Goal: Task Accomplishment & Management: Manage account settings

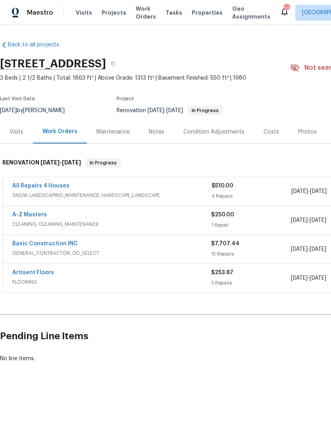
click at [203, 16] on span "Properties" at bounding box center [206, 13] width 31 height 8
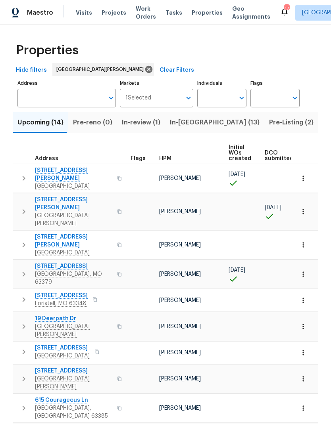
click at [269, 124] on span "Pre-Listing (2)" at bounding box center [291, 122] width 44 height 11
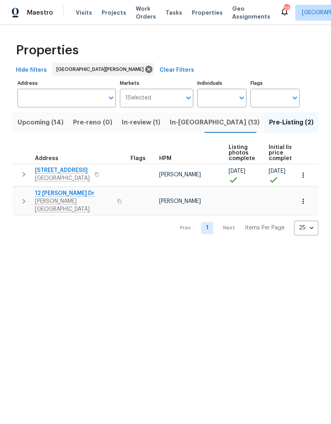
click at [25, 197] on icon "button" at bounding box center [24, 202] width 10 height 10
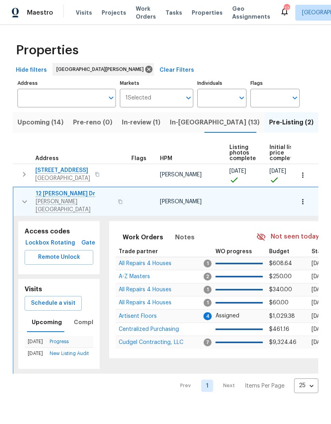
click at [43, 253] on span "Remote Unlock" at bounding box center [59, 257] width 56 height 10
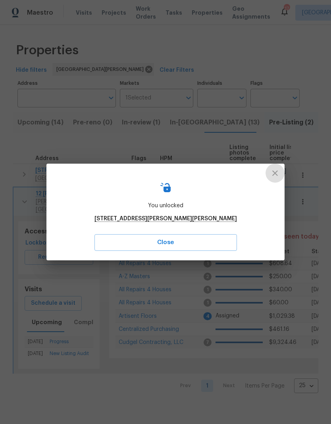
click at [273, 174] on icon "button" at bounding box center [275, 173] width 10 height 10
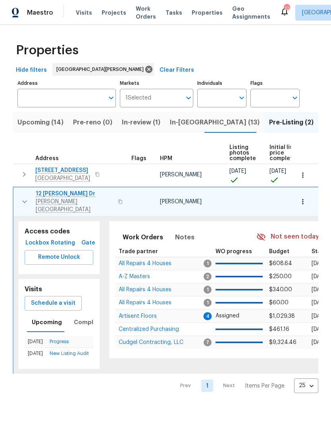
click at [51, 196] on span "12 [PERSON_NAME] Dr" at bounding box center [74, 194] width 77 height 8
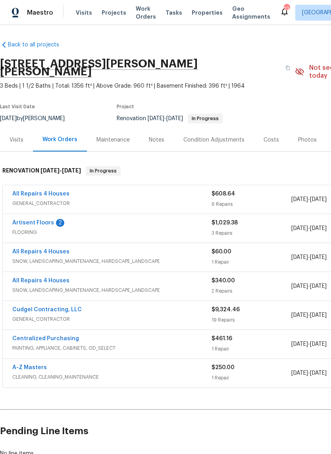
click at [270, 136] on div "Costs" at bounding box center [270, 140] width 15 height 8
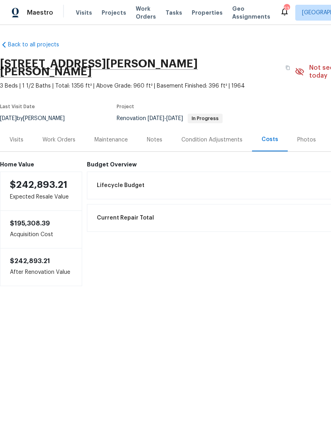
click at [54, 136] on div "Work Orders" at bounding box center [58, 140] width 33 height 8
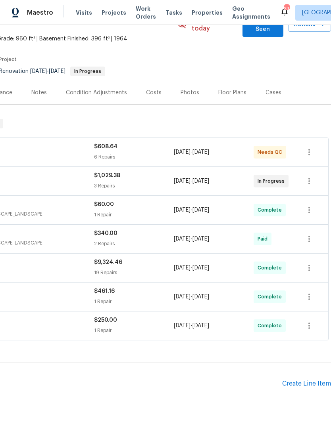
scroll to position [47, 117]
click at [304, 380] on div "Create Line Item" at bounding box center [306, 384] width 49 height 8
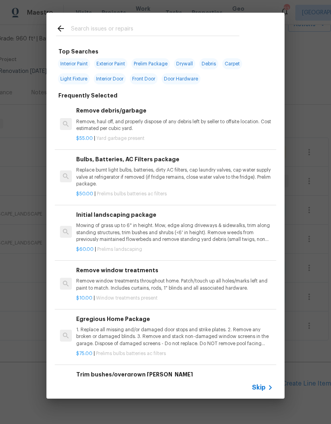
click at [166, 26] on input "text" at bounding box center [155, 30] width 168 height 12
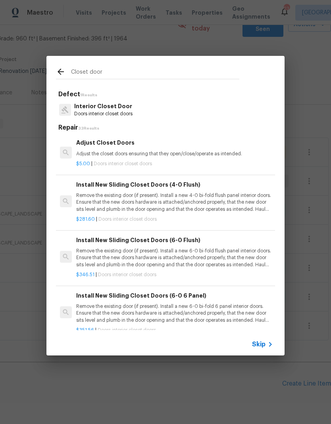
type input "Closet doors"
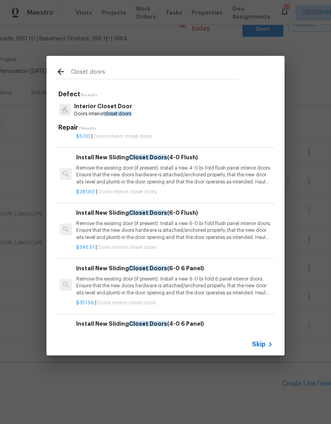
scroll to position [28, 0]
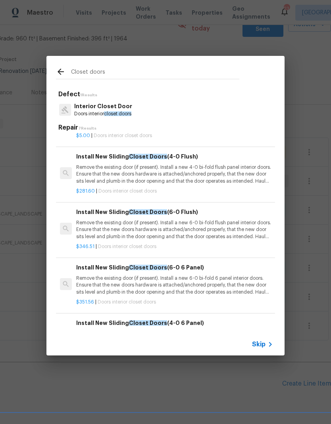
click at [234, 175] on p "Remove the existing door (if present). Install a new 4-0 bi-fold flush panel in…" at bounding box center [174, 174] width 197 height 20
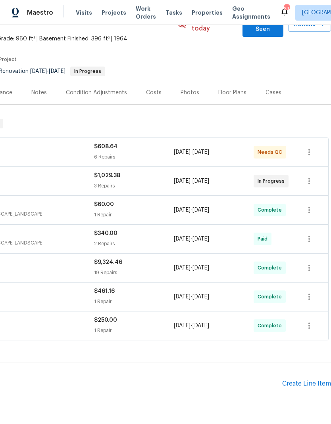
scroll to position [32, 0]
click at [304, 380] on div "Create Line Item" at bounding box center [306, 384] width 49 height 8
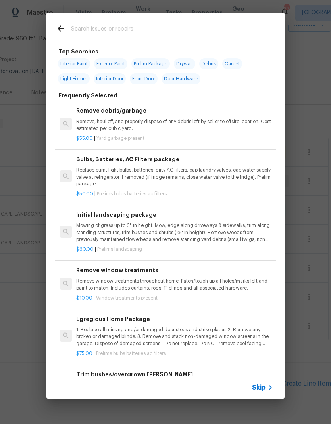
click at [212, 34] on input "text" at bounding box center [155, 30] width 168 height 12
type input "Closet doors"
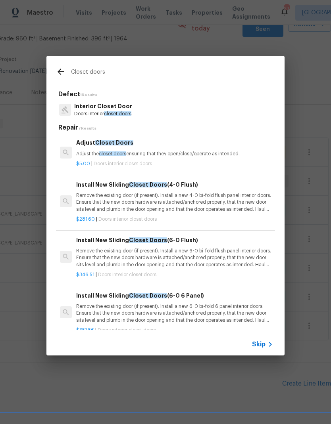
click at [219, 197] on p "Remove the existing door (if present). Install a new 4-0 bi-fold flush panel in…" at bounding box center [174, 202] width 197 height 20
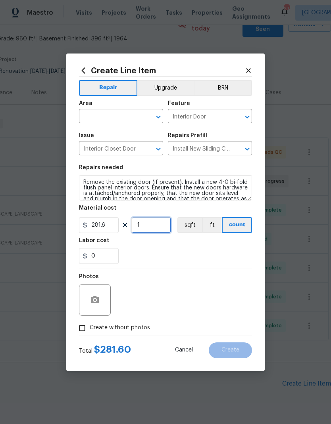
click at [143, 223] on input "1" at bounding box center [151, 225] width 40 height 16
type input "3"
click at [199, 249] on div "0" at bounding box center [165, 256] width 173 height 16
click at [157, 113] on icon "Open" at bounding box center [158, 117] width 10 height 10
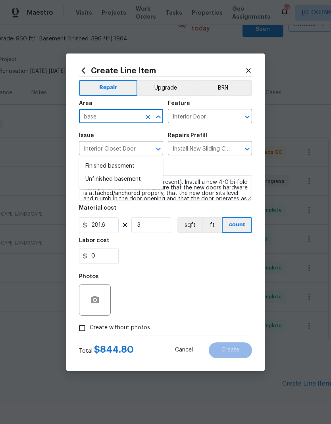
click at [96, 160] on li "Finished basement" at bounding box center [121, 166] width 84 height 13
type input "Finished basement"
click at [233, 243] on div "Labor cost" at bounding box center [165, 243] width 173 height 10
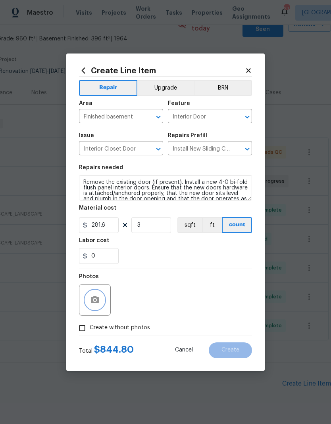
click at [86, 298] on button "button" at bounding box center [94, 299] width 19 height 19
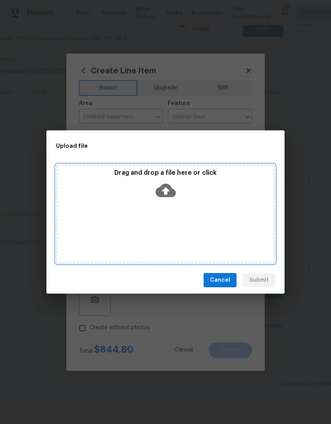
click at [226, 202] on div "Drag and drop a file here or click" at bounding box center [165, 186] width 216 height 34
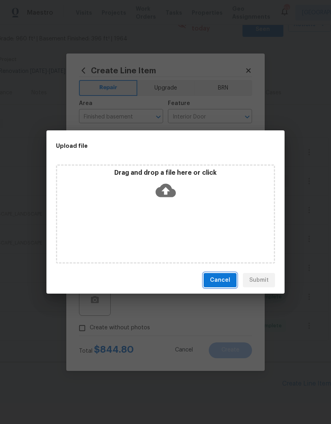
click at [228, 280] on span "Cancel" at bounding box center [220, 280] width 20 height 10
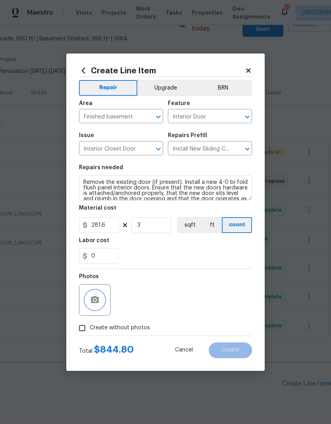
click at [101, 296] on button "button" at bounding box center [94, 299] width 19 height 19
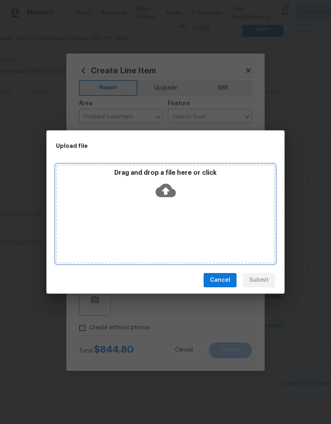
click at [166, 198] on icon at bounding box center [165, 190] width 20 height 20
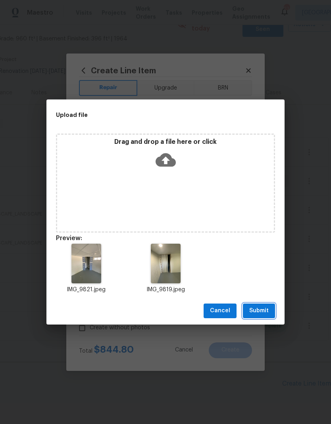
click at [262, 304] on button "Submit" at bounding box center [259, 311] width 32 height 15
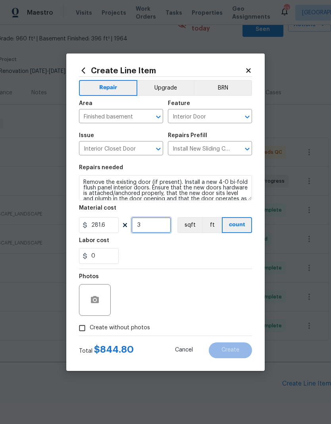
click at [145, 228] on input "3" at bounding box center [151, 225] width 40 height 16
type input "2"
click at [233, 246] on div "Labor cost" at bounding box center [165, 243] width 173 height 10
click at [108, 226] on input "281.6" at bounding box center [99, 225] width 40 height 16
type input "200"
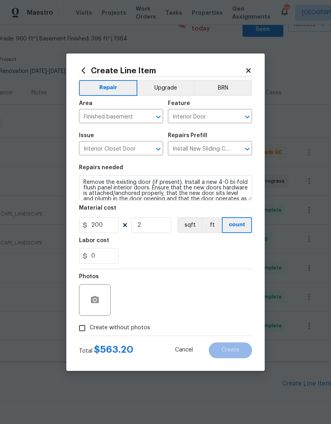
click at [248, 245] on div "Labor cost" at bounding box center [165, 243] width 173 height 10
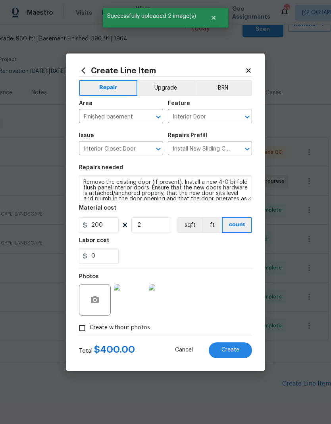
click at [237, 345] on button "Create" at bounding box center [229, 350] width 43 height 16
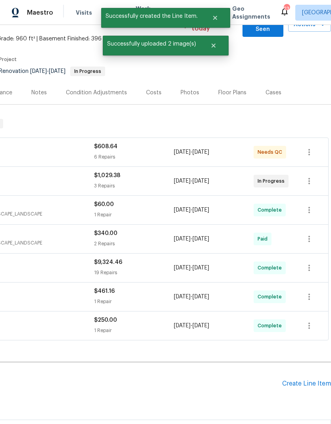
click at [304, 380] on div "Create Line Item" at bounding box center [306, 384] width 49 height 8
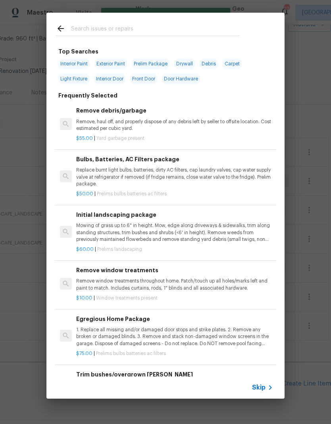
click at [180, 27] on input "text" at bounding box center [155, 30] width 168 height 12
type input "Remove debris"
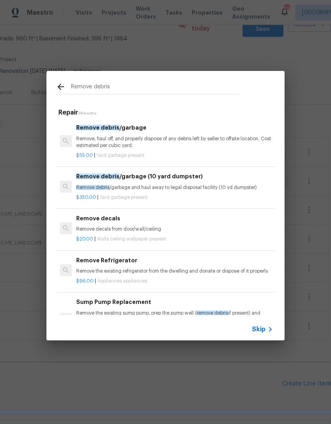
click at [193, 141] on p "Remove, haul off, and properly dispose of any debris left by seller to offsite …" at bounding box center [174, 142] width 197 height 13
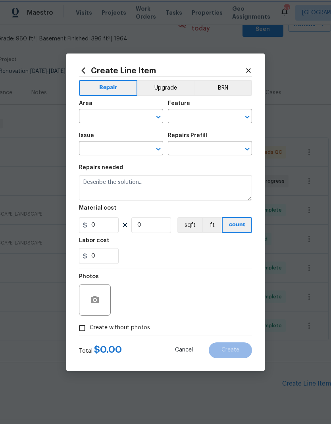
type input "Debris/garbage on site"
type input "Remove debris/garbage $55.00"
type textarea "Remove, haul off, and properly dispose of any debris left by seller to offsite …"
type input "55"
type input "1"
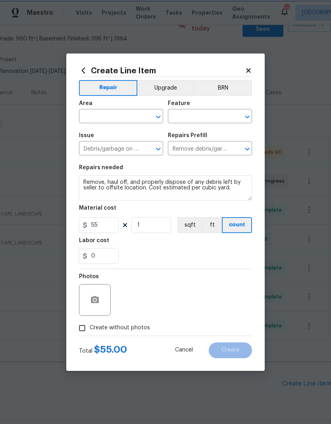
click at [158, 117] on icon "Open" at bounding box center [158, 117] width 4 height 3
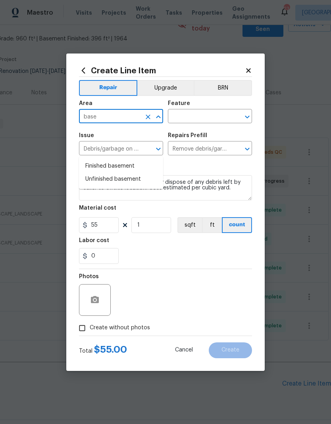
click at [135, 173] on li "Unfinished basement" at bounding box center [121, 179] width 84 height 13
type input "Unfinished basement"
click at [250, 119] on icon "Open" at bounding box center [247, 117] width 10 height 10
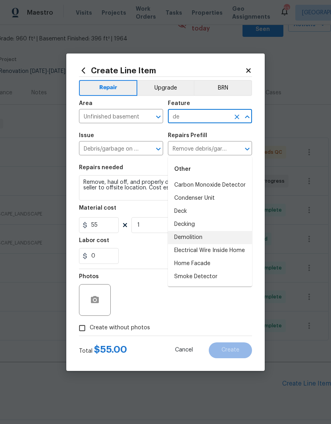
click at [209, 231] on li "Demolition" at bounding box center [210, 237] width 84 height 13
type input "Demolition"
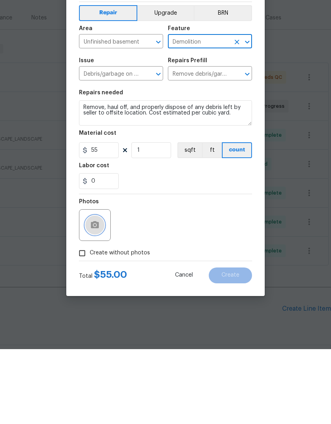
click at [101, 290] on button "button" at bounding box center [94, 299] width 19 height 19
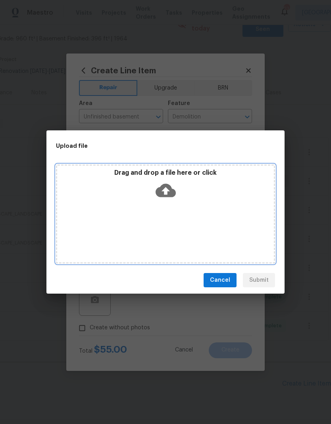
click at [181, 193] on div "Drag and drop a file here or click" at bounding box center [165, 186] width 216 height 34
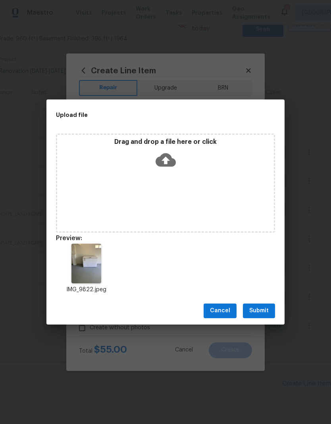
click at [259, 308] on span "Submit" at bounding box center [258, 311] width 19 height 10
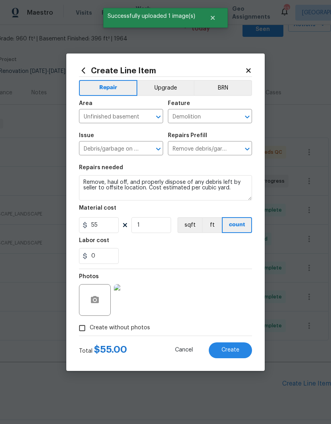
click at [231, 353] on span "Create" at bounding box center [230, 350] width 18 height 6
type input "0"
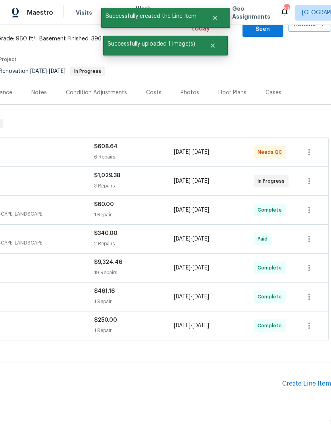
click at [299, 380] on div "Create Line Item" at bounding box center [306, 384] width 49 height 8
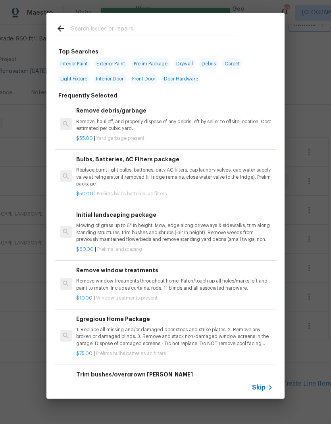
click at [170, 27] on input "text" at bounding box center [155, 30] width 168 height 12
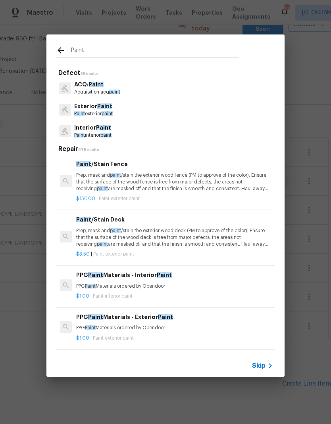
type input "Paint"
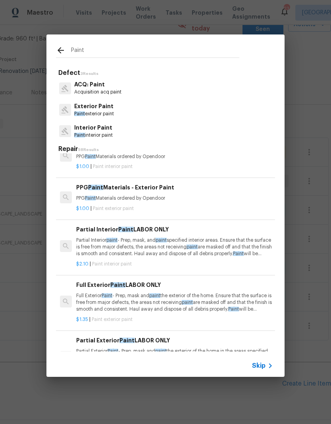
scroll to position [23, 0]
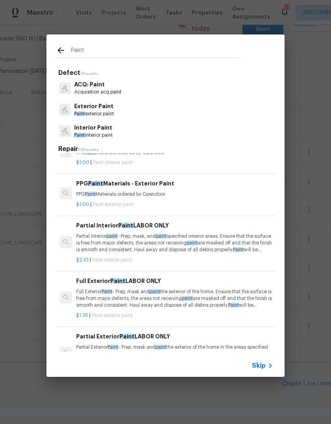
click at [177, 239] on p "Partial Interior paint - Prep, mask, and paint specified interior areas. Ensure…" at bounding box center [174, 243] width 197 height 20
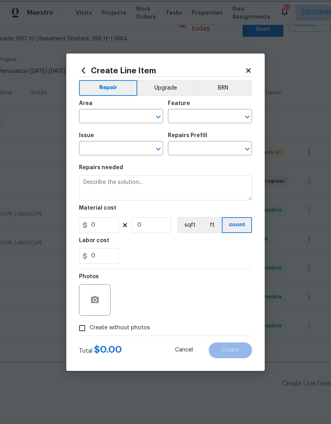
type input "Overall Paint"
type input "Interior Paint"
type textarea "Partial Interior paint - Prep, mask, and paint specified interior areas. Ensure…"
type input "1"
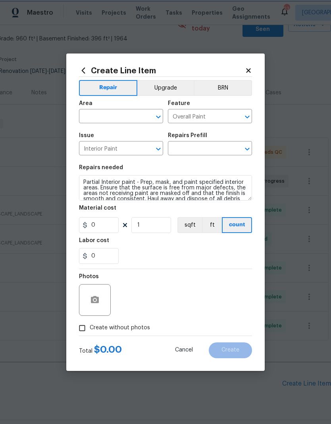
type input "Partial Interior Paint LABOR ONLY $2.10"
type input "2.1"
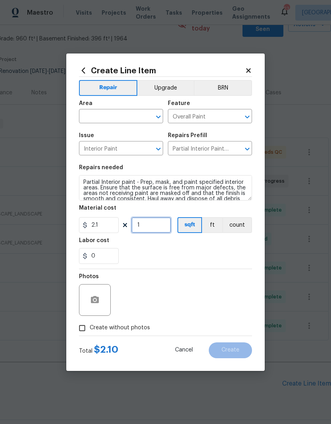
click at [166, 224] on input "1" at bounding box center [151, 225] width 40 height 16
type input "100"
click at [235, 244] on div "Labor cost" at bounding box center [165, 243] width 173 height 10
click at [90, 300] on icon "button" at bounding box center [95, 300] width 10 height 10
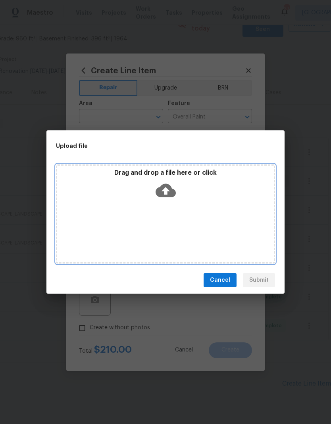
click at [227, 205] on div "Drag and drop a file here or click" at bounding box center [165, 213] width 219 height 99
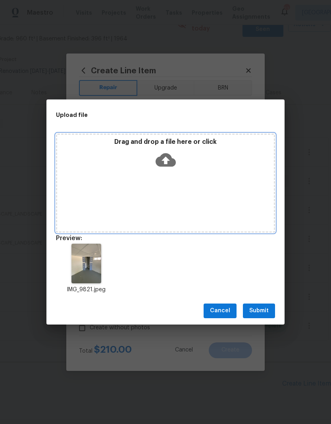
click at [164, 168] on icon at bounding box center [165, 160] width 20 height 20
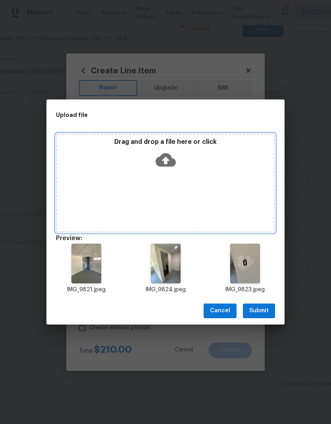
click at [203, 170] on div "Drag and drop a file here or click" at bounding box center [165, 155] width 216 height 34
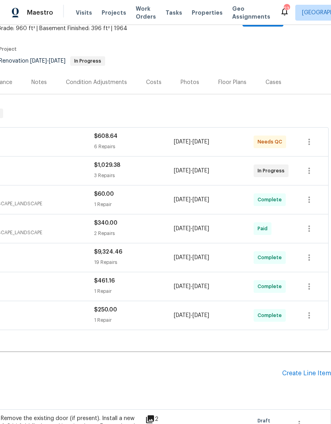
scroll to position [57, 117]
click at [298, 370] on div "Create Line Item" at bounding box center [306, 374] width 49 height 8
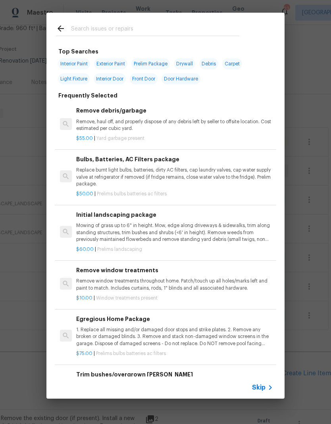
click at [209, 29] on input "text" at bounding box center [155, 30] width 168 height 12
type input "Outlet"
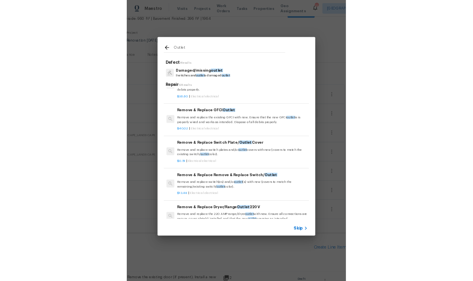
scroll to position [165, 0]
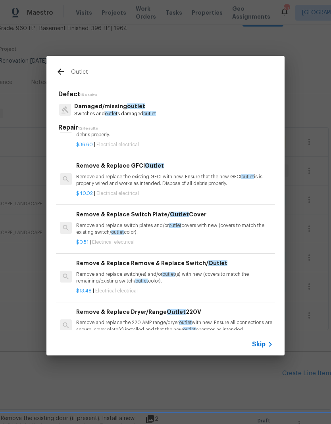
click at [220, 226] on p "Remove and replace switch plates and/or outlet covers with new (covers to match…" at bounding box center [174, 228] width 197 height 13
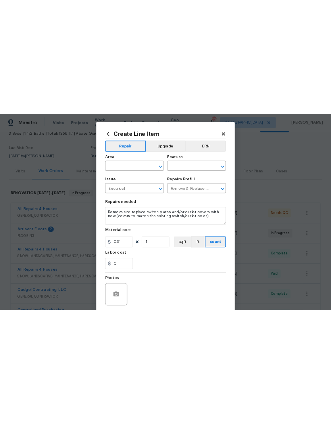
scroll to position [0, 0]
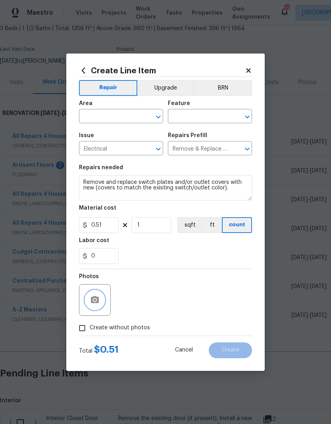
click at [90, 300] on icon "button" at bounding box center [95, 300] width 10 height 10
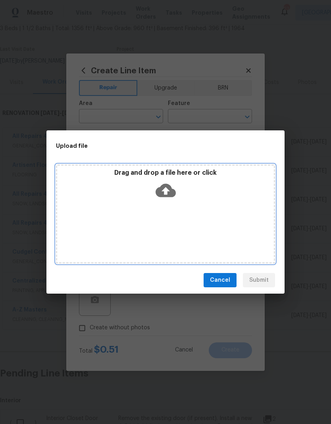
click at [188, 210] on div "Drag and drop a file here or click" at bounding box center [165, 213] width 219 height 99
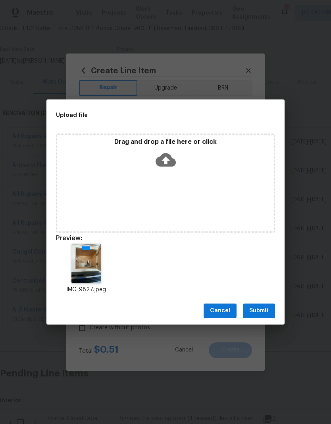
click at [260, 311] on span "Submit" at bounding box center [258, 311] width 19 height 10
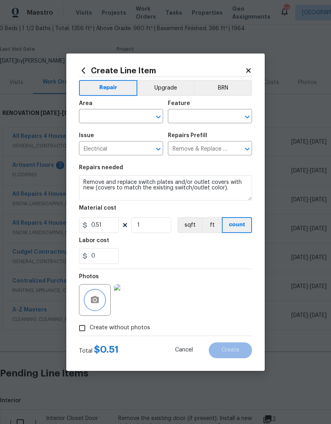
click at [161, 112] on icon "Open" at bounding box center [158, 117] width 10 height 10
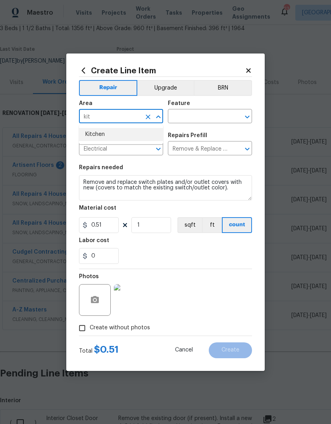
click at [123, 133] on li "Kitchen" at bounding box center [121, 134] width 84 height 13
type input "Kitchen"
click at [251, 115] on icon "Open" at bounding box center [247, 117] width 10 height 10
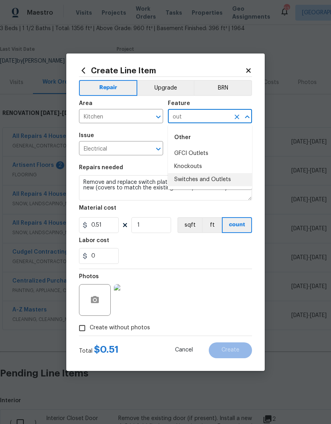
click at [213, 175] on li "Switches and Outlets" at bounding box center [210, 179] width 84 height 13
type input "Switches and Outlets"
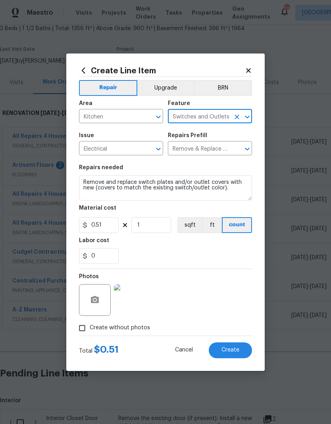
click at [201, 252] on div "0" at bounding box center [165, 256] width 173 height 16
click at [235, 349] on span "Create" at bounding box center [230, 350] width 18 height 6
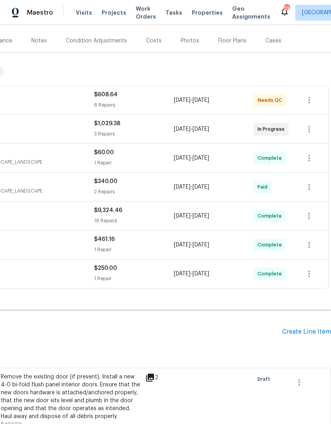
scroll to position [100, 117]
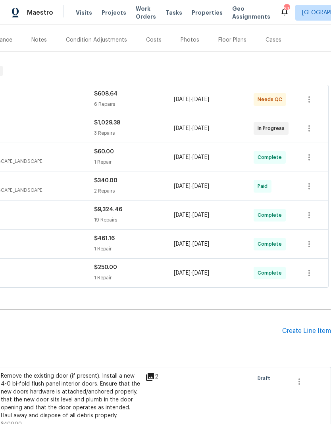
click at [304, 327] on div "Create Line Item" at bounding box center [306, 331] width 49 height 8
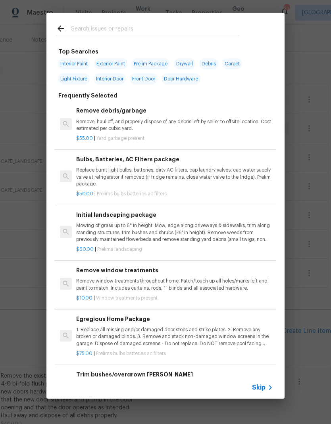
scroll to position [0, 0]
click at [200, 28] on input "text" at bounding box center [155, 30] width 168 height 12
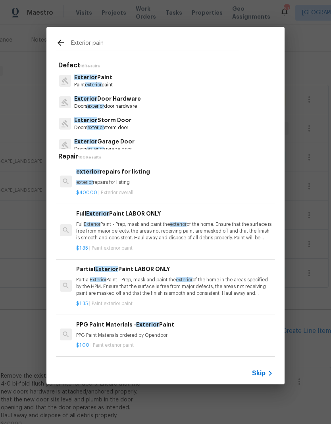
type input "Exterior paint"
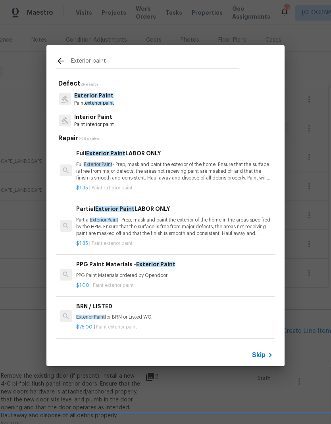
click at [202, 222] on p "Partial Exterior Paint - Prep, mask and paint the exterior of the home in the a…" at bounding box center [174, 227] width 197 height 20
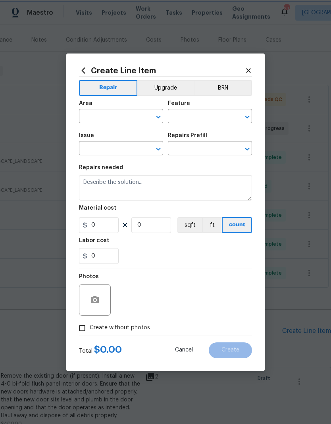
type input "Overall Paint"
type input "Exterior Paint"
type input "Partial Exterior Paint LABOR ONLY $1.35"
type textarea "Partial Exterior Paint - Prep, mask and paint the exterior of the home in the a…"
type input "1.35"
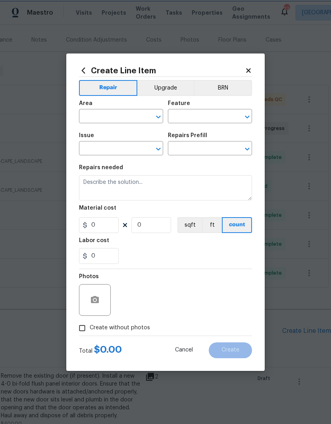
type input "1"
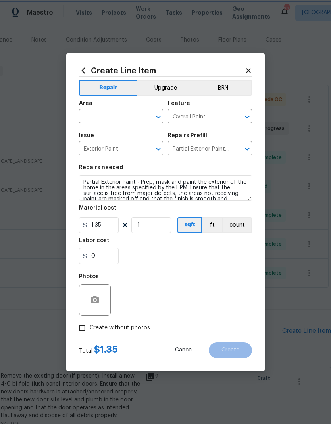
click at [160, 118] on icon "Open" at bounding box center [158, 117] width 10 height 10
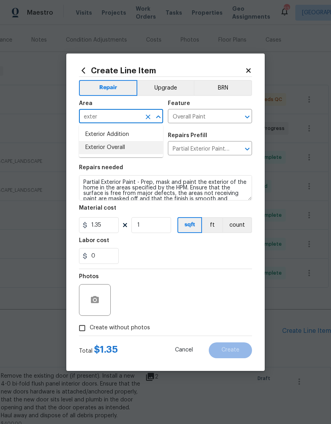
click at [125, 150] on li "Exterior Overall" at bounding box center [121, 147] width 84 height 13
type input "Exterior Overall"
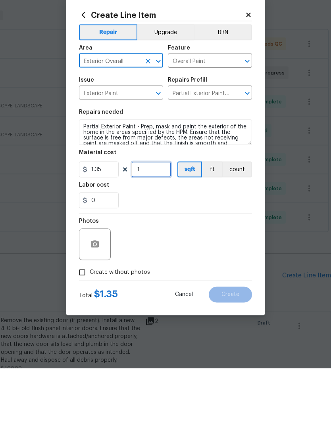
click at [155, 217] on input "1" at bounding box center [151, 225] width 40 height 16
click at [157, 217] on input "21" at bounding box center [151, 225] width 40 height 16
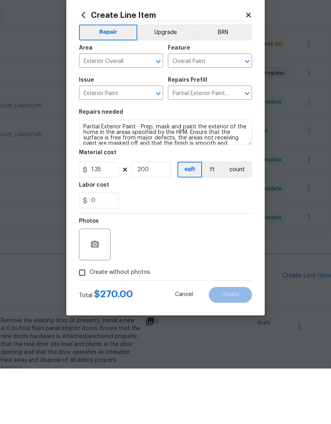
click at [195, 248] on div "0" at bounding box center [165, 256] width 173 height 16
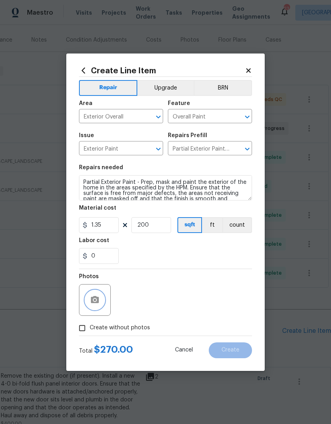
click at [102, 298] on button "button" at bounding box center [94, 299] width 19 height 19
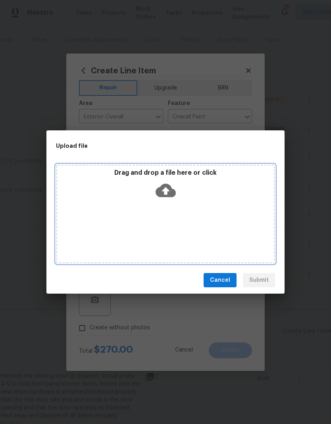
click at [199, 195] on div "Drag and drop a file here or click" at bounding box center [165, 186] width 216 height 34
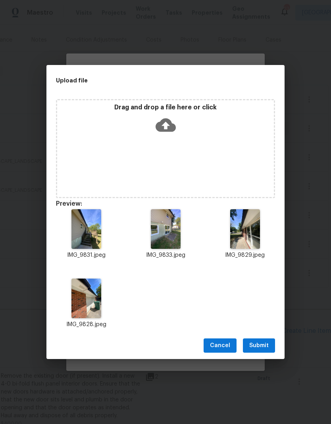
click at [267, 342] on span "Submit" at bounding box center [258, 346] width 19 height 10
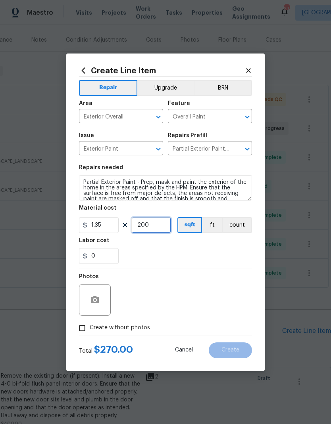
click at [138, 225] on input "200" at bounding box center [151, 225] width 40 height 16
click at [233, 252] on div "0" at bounding box center [165, 256] width 173 height 16
click at [147, 228] on input "3" at bounding box center [151, 225] width 40 height 16
type input "300"
click at [231, 245] on div "Labor cost" at bounding box center [165, 243] width 173 height 10
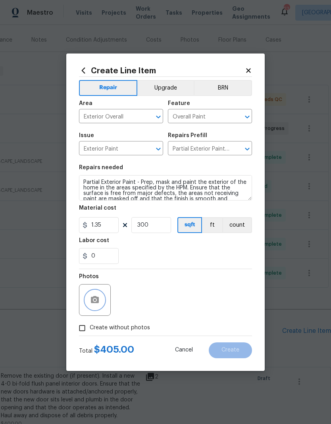
click at [90, 296] on icon "button" at bounding box center [95, 300] width 10 height 10
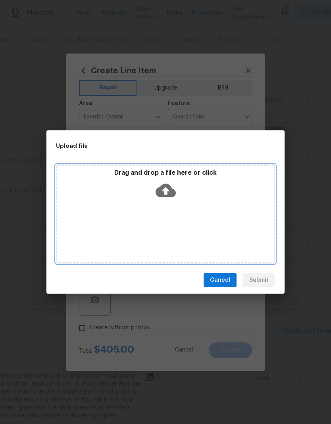
click at [246, 187] on div "Drag and drop a file here or click" at bounding box center [165, 186] width 216 height 34
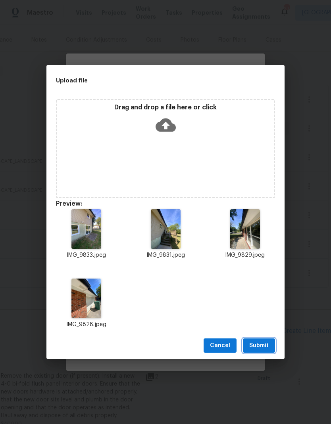
click at [269, 342] on button "Submit" at bounding box center [259, 345] width 32 height 15
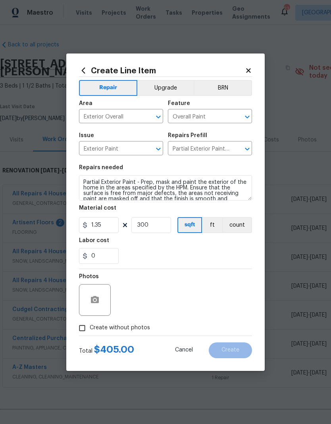
scroll to position [100, 117]
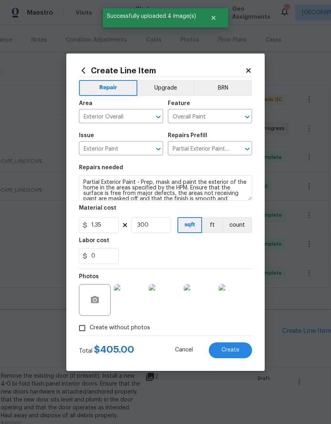
click at [238, 348] on span "Create" at bounding box center [230, 350] width 18 height 6
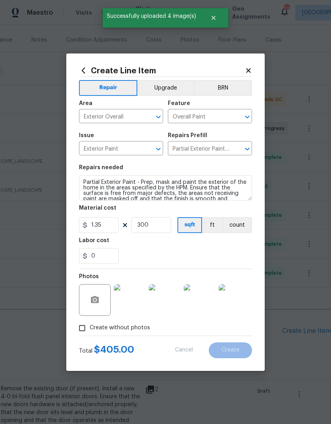
type input "0"
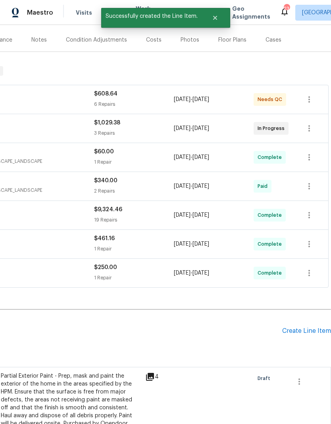
click at [304, 327] on div "Create Line Item" at bounding box center [306, 331] width 49 height 8
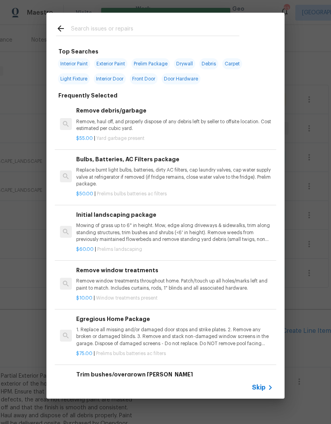
click at [155, 34] on input "text" at bounding box center [155, 30] width 168 height 12
type input "Trim"
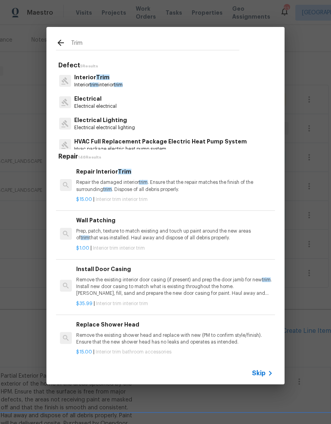
click at [85, 81] on p "Interior Trim" at bounding box center [98, 77] width 48 height 8
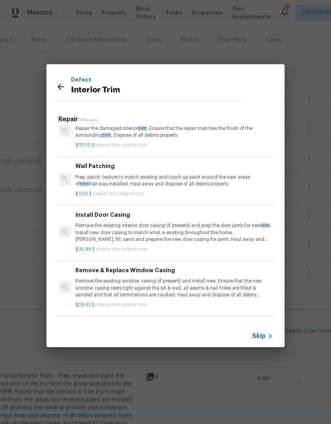
scroll to position [17, 1]
click at [102, 231] on p "Remove the existing interior door casing (if present) and prep the door jamb fo…" at bounding box center [173, 233] width 197 height 20
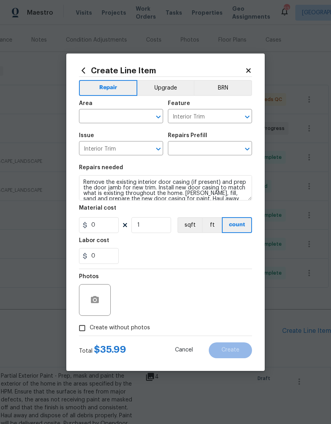
type input "Install Door Casing $35.99"
type input "35.99"
click at [149, 221] on input "1" at bounding box center [151, 225] width 40 height 16
click at [144, 227] on input "1" at bounding box center [151, 225] width 40 height 16
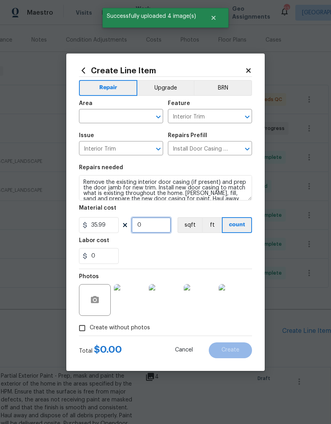
type input "2"
click at [216, 243] on div "Labor cost" at bounding box center [165, 243] width 173 height 10
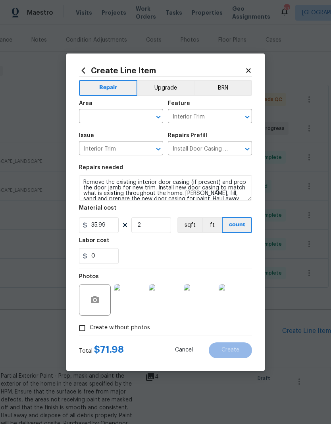
click at [122, 298] on img at bounding box center [130, 300] width 32 height 32
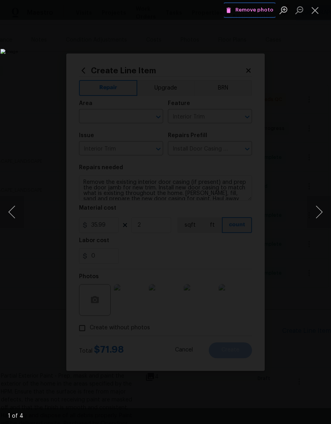
click at [264, 9] on span "Remove photo" at bounding box center [249, 10] width 48 height 9
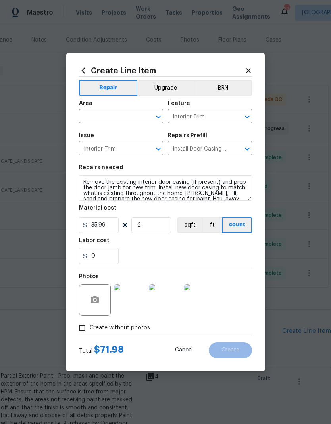
click at [139, 295] on img at bounding box center [130, 300] width 32 height 32
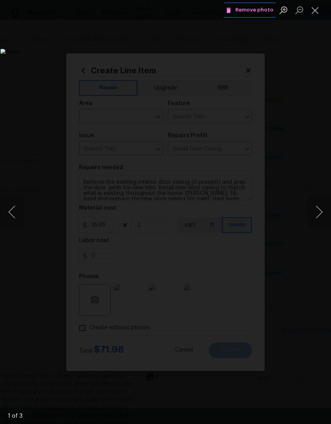
click at [261, 5] on button "Remove photo" at bounding box center [250, 10] width 52 height 12
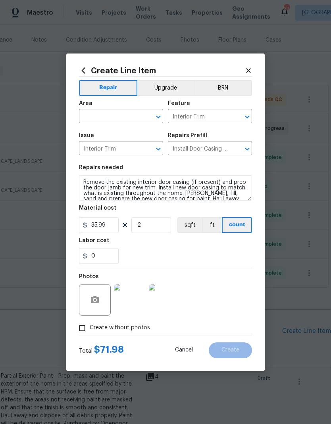
click at [130, 301] on img at bounding box center [130, 300] width 32 height 32
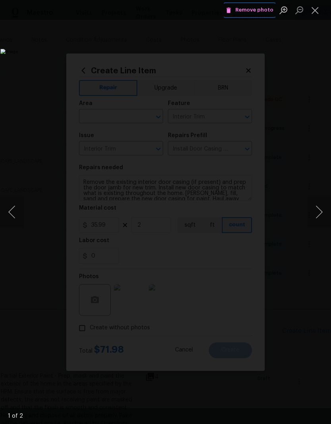
click at [258, 6] on span "Remove photo" at bounding box center [249, 10] width 48 height 9
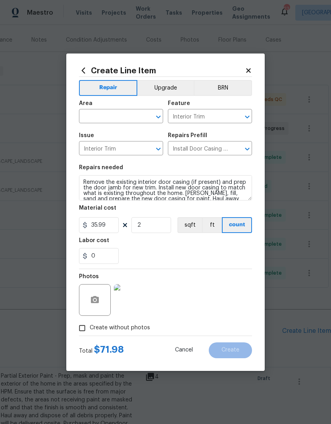
click at [133, 293] on img at bounding box center [130, 300] width 32 height 32
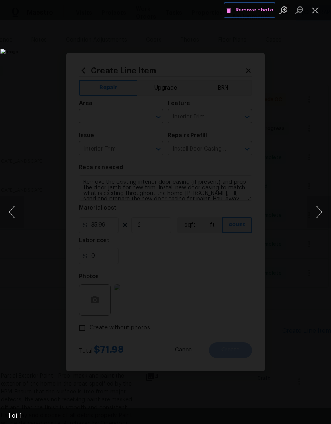
click at [261, 11] on span "Remove photo" at bounding box center [249, 10] width 48 height 9
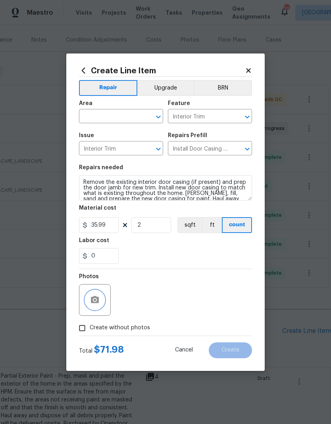
click at [99, 308] on button "button" at bounding box center [94, 299] width 19 height 19
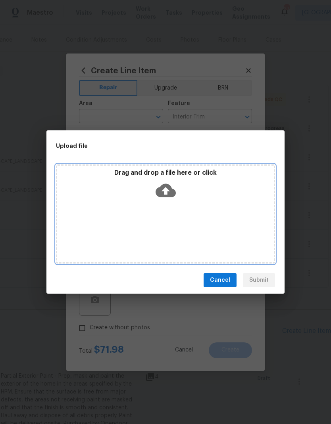
click at [175, 213] on div "Drag and drop a file here or click" at bounding box center [165, 213] width 219 height 99
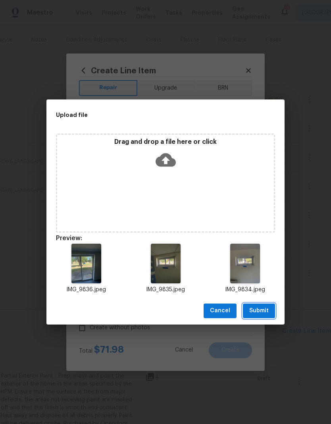
click at [267, 306] on span "Submit" at bounding box center [258, 311] width 19 height 10
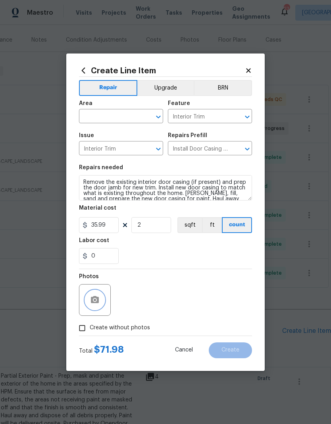
click at [159, 115] on icon "Open" at bounding box center [158, 117] width 10 height 10
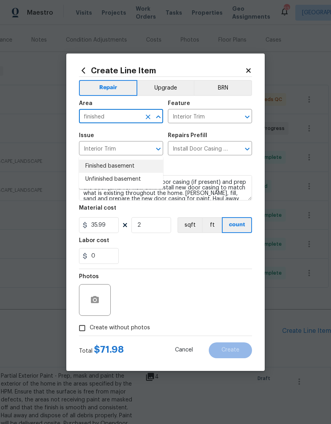
click at [125, 160] on li "Finished basement" at bounding box center [121, 166] width 84 height 13
type input "Finished basement"
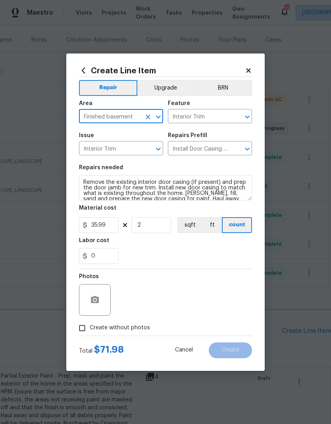
click at [197, 254] on div "0" at bounding box center [165, 256] width 173 height 16
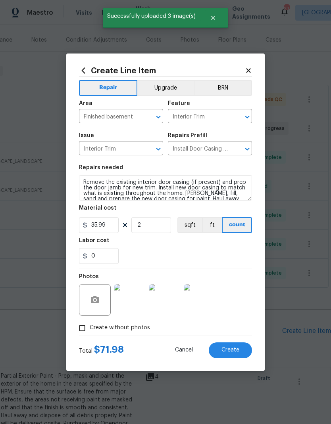
click at [223, 349] on span "Create" at bounding box center [230, 350] width 18 height 6
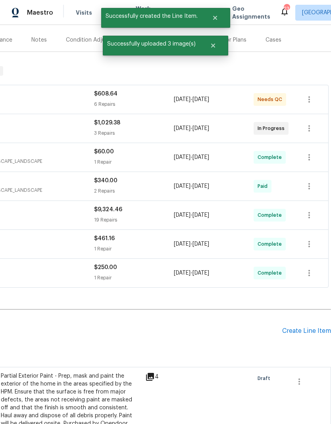
click at [300, 327] on div "Create Line Item" at bounding box center [306, 331] width 49 height 8
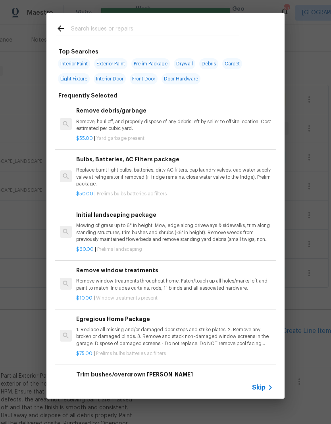
click at [172, 27] on input "text" at bounding box center [155, 30] width 168 height 12
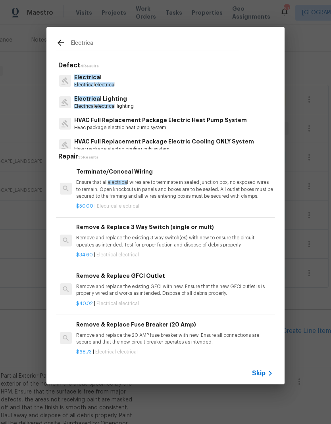
type input "Electrical"
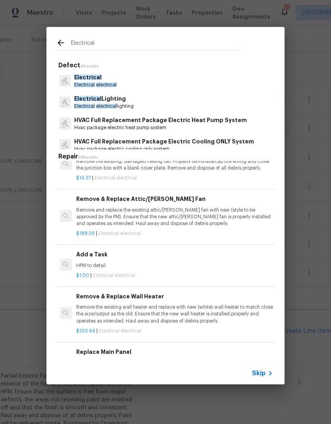
scroll to position [389, 0]
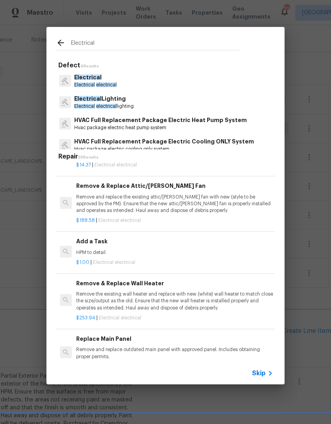
click at [167, 250] on p "HPM to detail" at bounding box center [174, 252] width 197 height 7
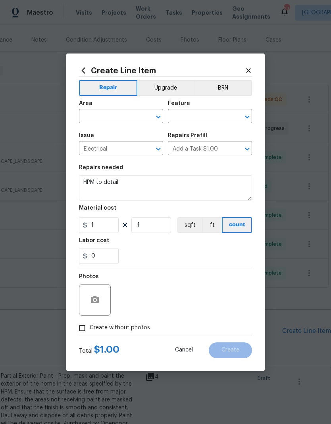
click at [167, 250] on div "0" at bounding box center [165, 256] width 173 height 16
click at [159, 115] on icon "Open" at bounding box center [158, 117] width 10 height 10
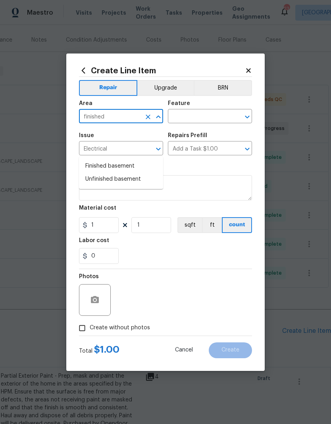
click at [130, 160] on li "Finished basement" at bounding box center [121, 166] width 84 height 13
type input "Finished basement"
click at [242, 118] on icon "Open" at bounding box center [247, 117] width 10 height 10
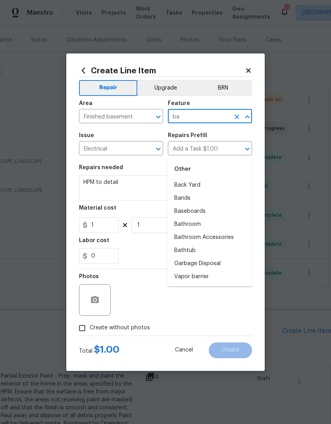
type input "b"
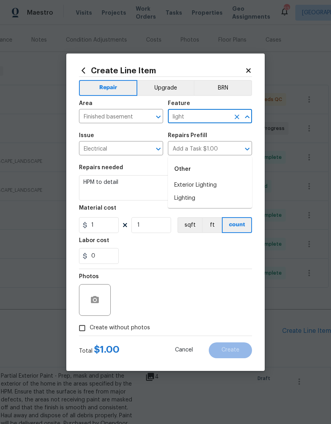
click at [200, 192] on li "Lighting" at bounding box center [210, 198] width 84 height 13
type input "Lighting"
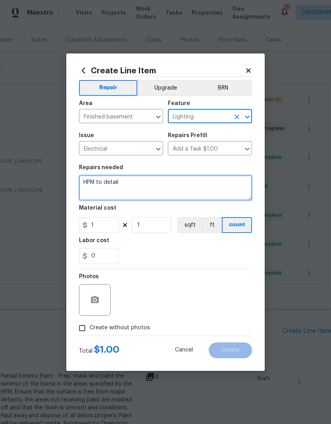
click at [163, 186] on textarea "HPM to detail" at bounding box center [165, 187] width 173 height 25
type textarea "H"
click at [97, 181] on textarea "Add 3 in can light trims" at bounding box center [165, 187] width 173 height 25
click at [191, 189] on textarea "Add 4 in can light trims" at bounding box center [165, 187] width 173 height 25
type textarea "Add 4 in can light trims"
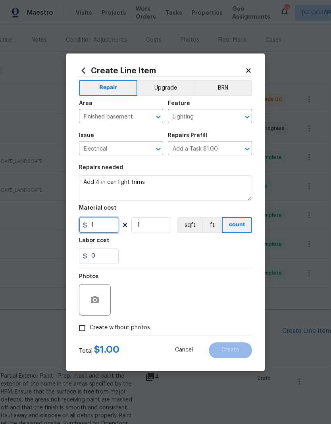
click at [102, 225] on input "1" at bounding box center [99, 225] width 40 height 16
type input "10"
click at [157, 222] on input "1" at bounding box center [151, 225] width 40 height 16
type input "7"
click at [224, 246] on div "Labor cost" at bounding box center [165, 243] width 173 height 10
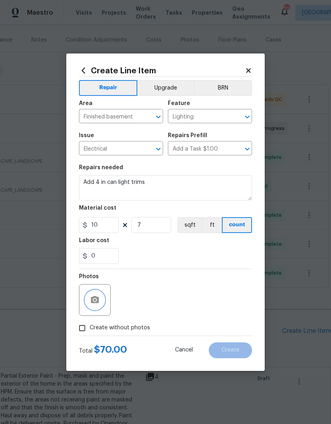
click at [89, 302] on button "button" at bounding box center [94, 299] width 19 height 19
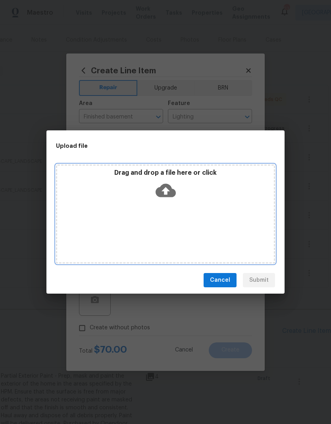
click at [216, 208] on div "Drag and drop a file here or click" at bounding box center [165, 213] width 219 height 99
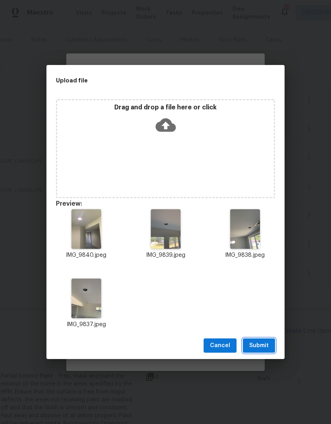
click at [256, 342] on span "Submit" at bounding box center [258, 346] width 19 height 10
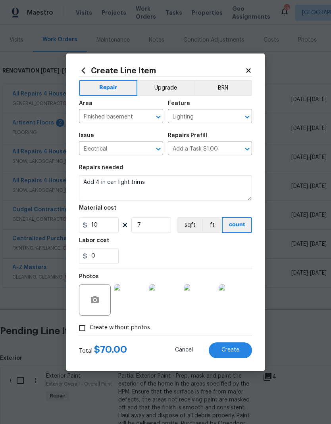
click at [237, 352] on span "Create" at bounding box center [230, 350] width 18 height 6
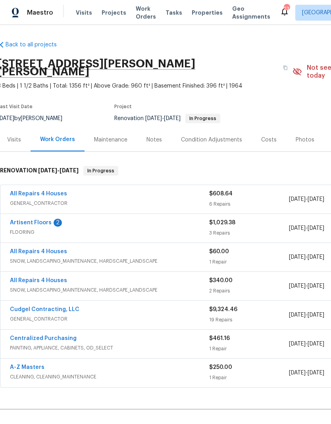
scroll to position [0, 2]
click at [302, 136] on div "Photos" at bounding box center [304, 140] width 19 height 8
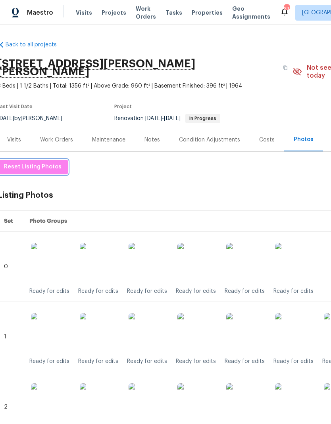
click at [30, 162] on span "Reset Listing Photos" at bounding box center [32, 167] width 57 height 10
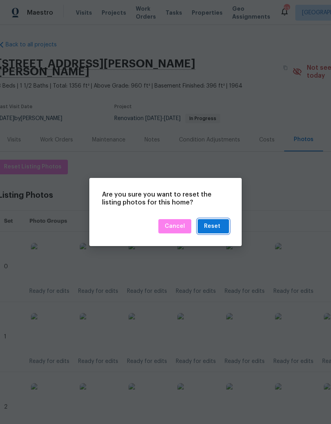
click at [218, 227] on div "Reset" at bounding box center [212, 227] width 16 height 10
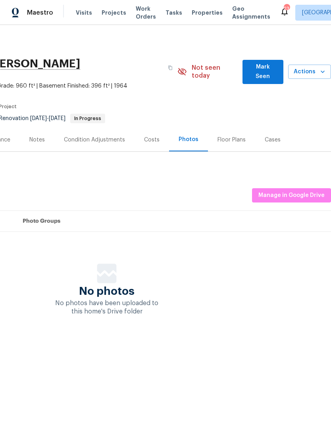
scroll to position [0, 117]
click at [321, 71] on icon "button" at bounding box center [322, 72] width 4 height 2
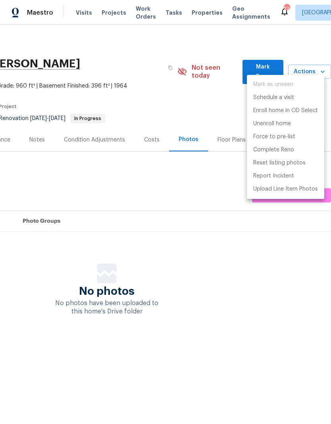
click at [67, 181] on div at bounding box center [165, 212] width 331 height 424
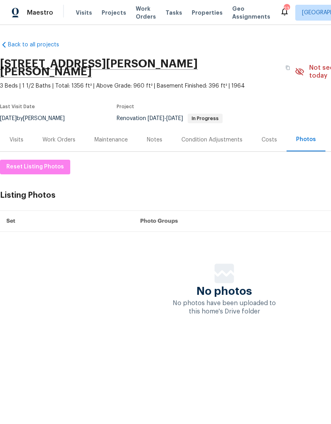
scroll to position [0, 0]
click at [57, 136] on div "Work Orders" at bounding box center [58, 140] width 33 height 8
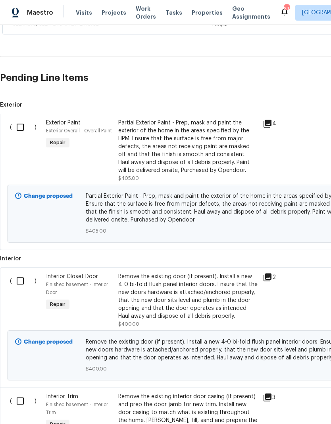
scroll to position [353, 0]
click at [19, 119] on input "checkbox" at bounding box center [23, 126] width 23 height 17
checkbox input "true"
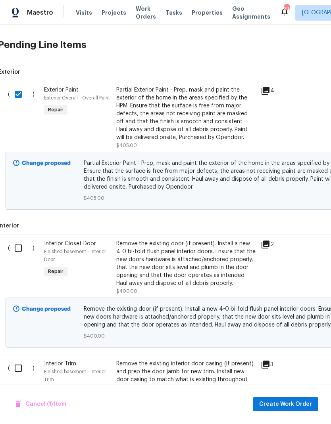
click at [15, 240] on input "checkbox" at bounding box center [21, 248] width 23 height 17
checkbox input "true"
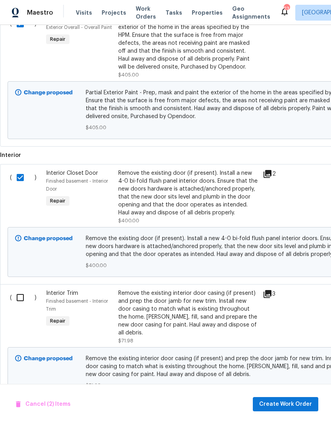
scroll to position [457, 0]
click at [18, 289] on input "checkbox" at bounding box center [23, 297] width 23 height 17
checkbox input "true"
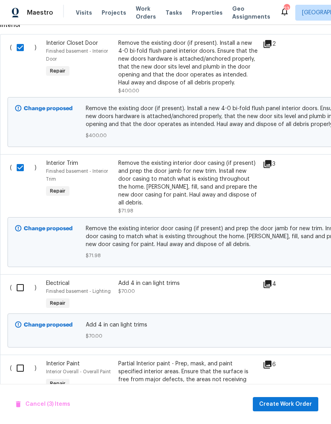
scroll to position [587, 0]
click at [22, 279] on input "checkbox" at bounding box center [23, 287] width 23 height 17
checkbox input "true"
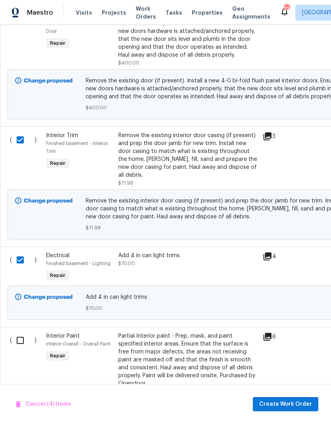
scroll to position [609, 0]
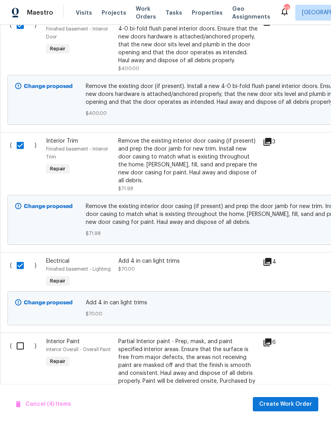
click at [21, 338] on input "checkbox" at bounding box center [23, 346] width 23 height 17
checkbox input "true"
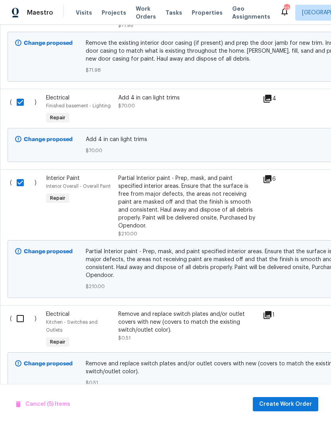
scroll to position [772, 0]
click at [15, 311] on input "checkbox" at bounding box center [23, 319] width 23 height 17
checkbox input "true"
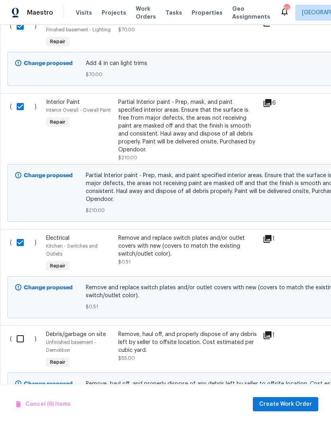
scroll to position [848, 0]
click at [21, 331] on input "checkbox" at bounding box center [23, 339] width 23 height 17
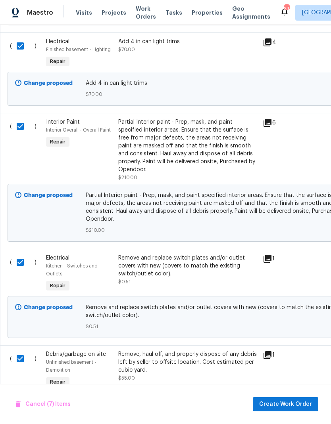
scroll to position [827, 0]
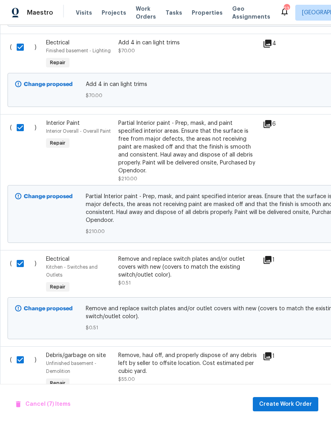
click at [19, 352] on input "checkbox" at bounding box center [23, 360] width 23 height 17
checkbox input "false"
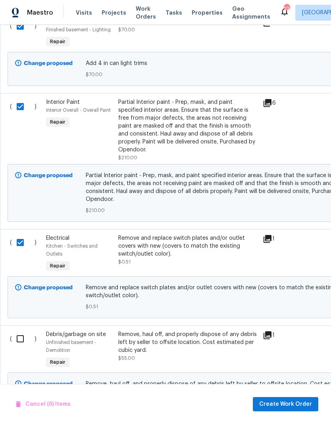
scroll to position [848, 0]
click at [291, 403] on span "Create Work Order" at bounding box center [285, 404] width 53 height 10
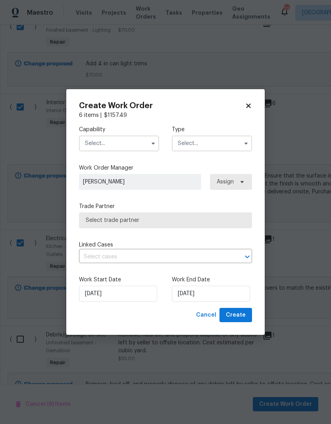
checkbox input "false"
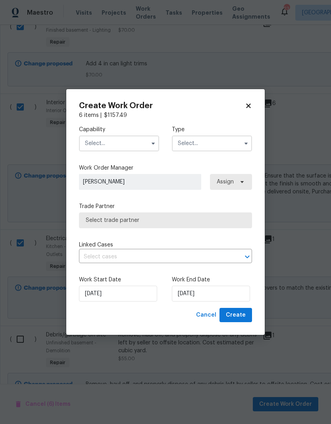
checkbox input "false"
click at [143, 148] on input "text" at bounding box center [119, 144] width 80 height 16
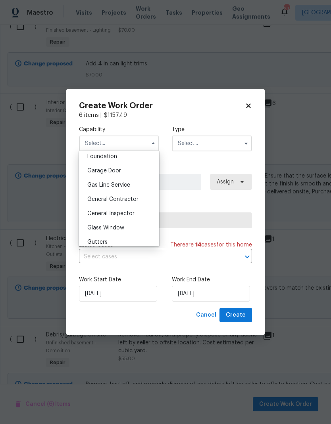
scroll to position [340, 0]
click at [128, 201] on div "General Contractor" at bounding box center [119, 198] width 76 height 14
type input "General Contractor"
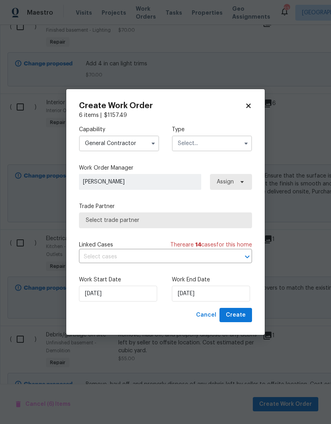
click at [215, 142] on input "text" at bounding box center [212, 144] width 80 height 16
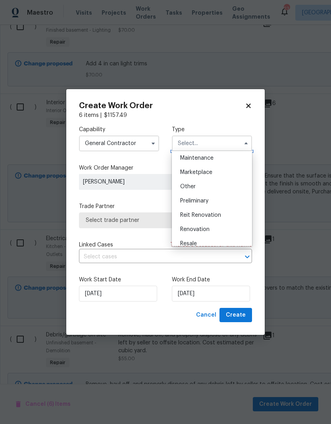
scroll to position [131, 0]
click at [211, 226] on div "Renovation" at bounding box center [212, 229] width 76 height 14
type input "Renovation"
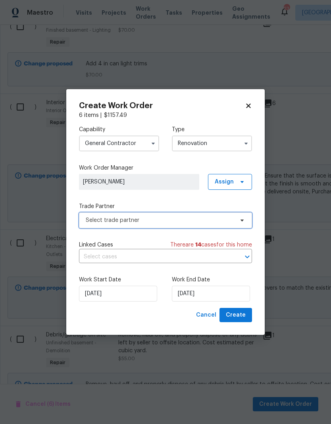
click at [202, 217] on span "Select trade partner" at bounding box center [160, 220] width 148 height 8
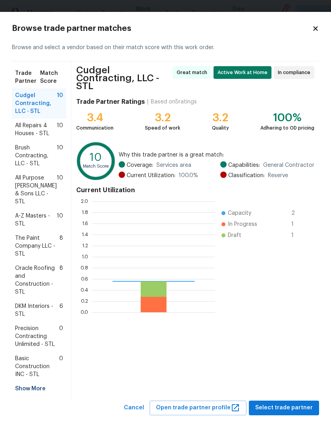
scroll to position [111, 123]
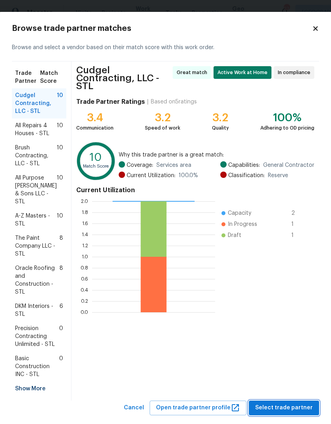
click at [287, 403] on span "Select trade partner" at bounding box center [283, 408] width 57 height 10
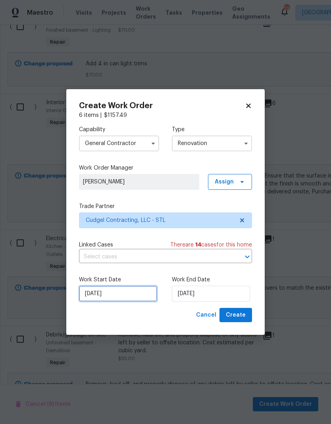
click at [144, 288] on input "[DATE]" at bounding box center [118, 294] width 78 height 16
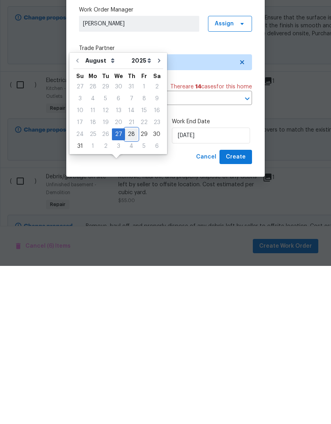
click at [128, 287] on div "28" at bounding box center [131, 292] width 13 height 11
type input "8/28/2025"
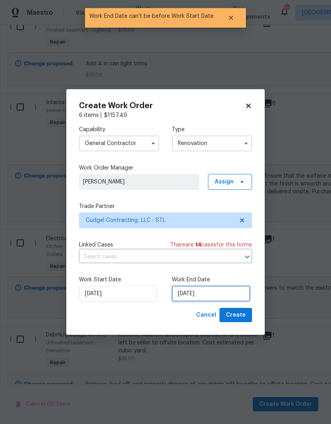
click at [212, 301] on input "8/28/2025" at bounding box center [211, 294] width 78 height 16
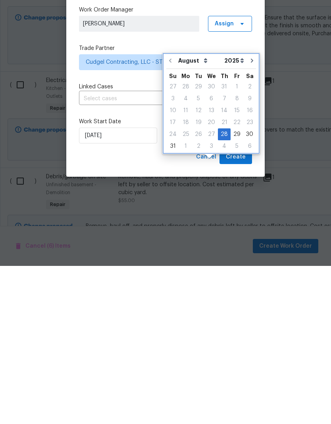
click at [253, 211] on button "Go to next month" at bounding box center [252, 219] width 12 height 16
type input "9/28/2025"
select select "8"
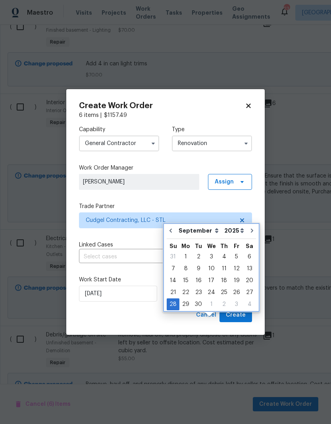
click at [170, 223] on button "Go to previous month" at bounding box center [170, 231] width 12 height 16
type input "8/28/2025"
select select "7"
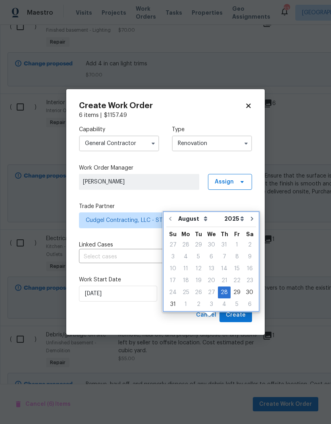
click at [248, 216] on icon "Go to next month" at bounding box center [251, 219] width 6 height 6
type input "9/28/2025"
select select "8"
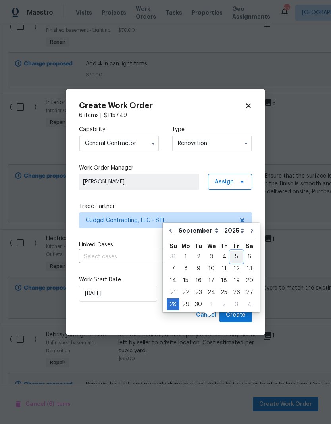
click at [233, 251] on div "5" at bounding box center [236, 256] width 13 height 11
type input "9/5/2025"
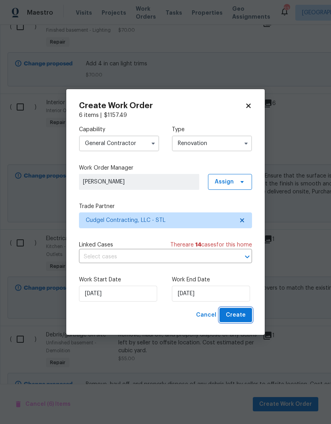
click at [242, 314] on span "Create" at bounding box center [235, 315] width 20 height 10
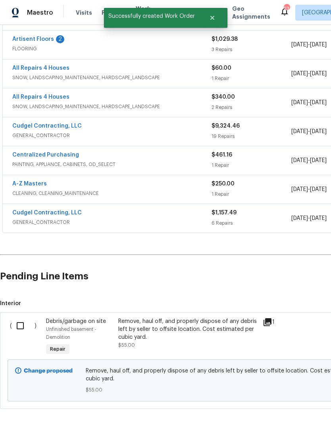
scroll to position [183, 0]
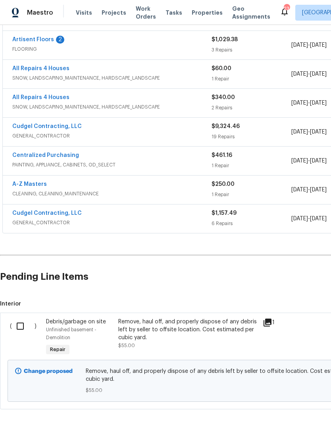
click at [19, 318] on input "checkbox" at bounding box center [23, 326] width 23 height 17
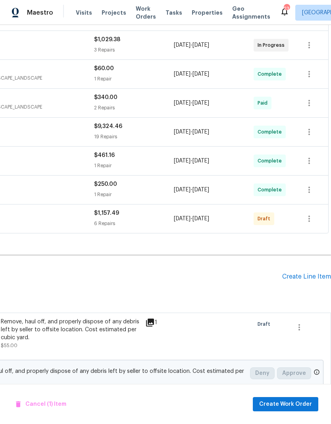
scroll to position [183, 117]
click at [295, 401] on span "Create Work Order" at bounding box center [285, 404] width 53 height 10
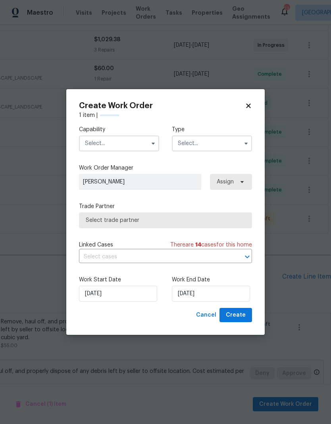
checkbox input "false"
click at [99, 140] on input "text" at bounding box center [119, 144] width 80 height 16
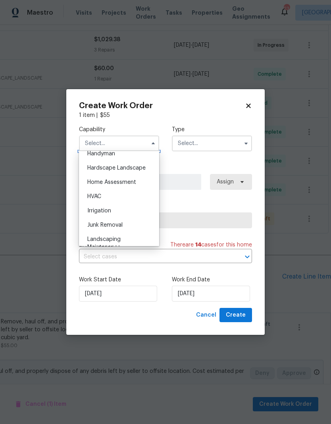
scroll to position [439, 0]
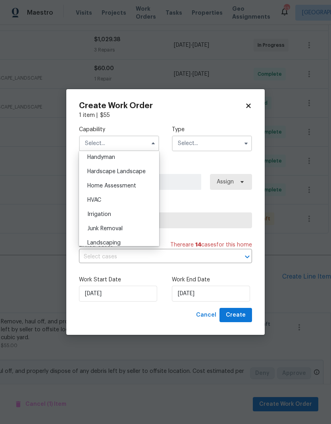
click at [96, 170] on span "Hardscape Landscape" at bounding box center [116, 172] width 58 height 6
type input "Hardscape Landscape"
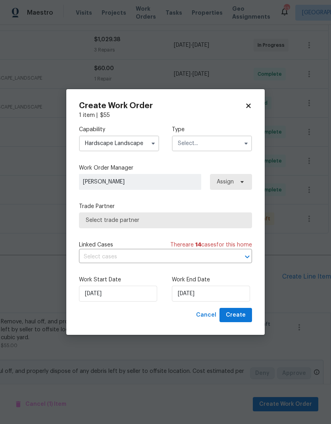
click at [224, 136] on input "text" at bounding box center [212, 144] width 80 height 16
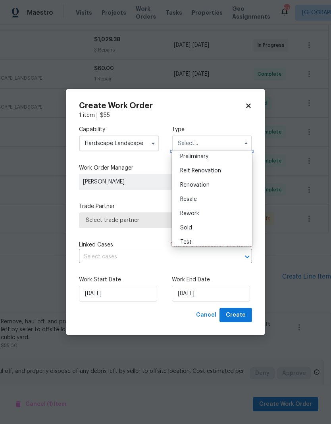
scroll to position [175, 0]
click at [218, 184] on div "Renovation" at bounding box center [212, 185] width 76 height 14
type input "Renovation"
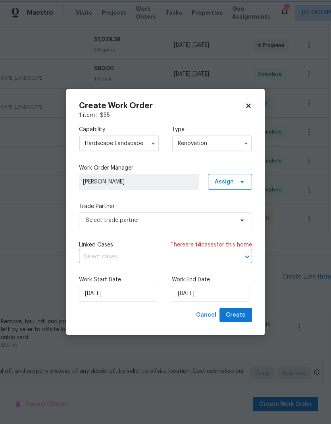
scroll to position [0, 0]
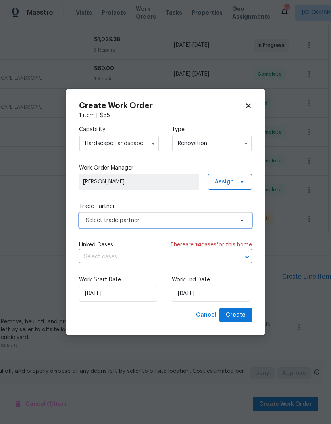
click at [212, 218] on span "Select trade partner" at bounding box center [160, 220] width 148 height 8
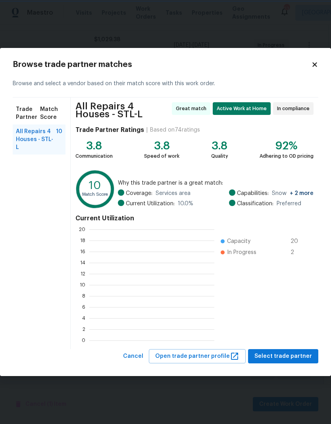
scroll to position [111, 125]
click at [285, 351] on button "Select trade partner" at bounding box center [283, 356] width 70 height 15
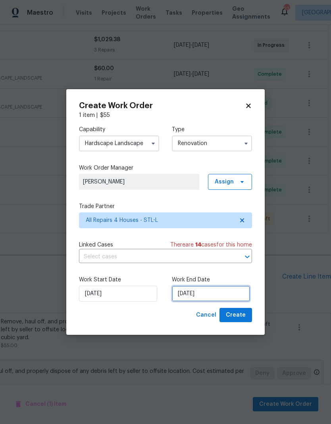
click at [221, 299] on input "[DATE]" at bounding box center [211, 294] width 78 height 16
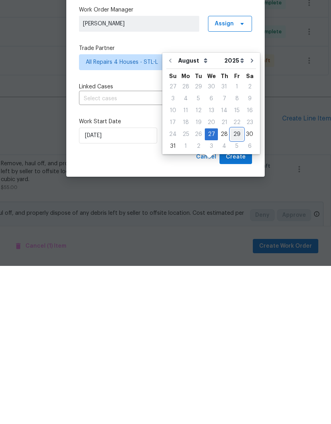
click at [231, 287] on div "29" at bounding box center [236, 292] width 13 height 11
type input "8/29/2025"
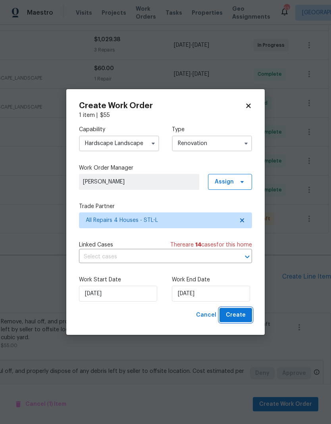
click at [244, 313] on span "Create" at bounding box center [235, 315] width 20 height 10
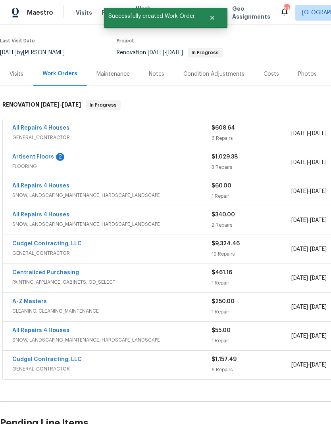
scroll to position [64, 0]
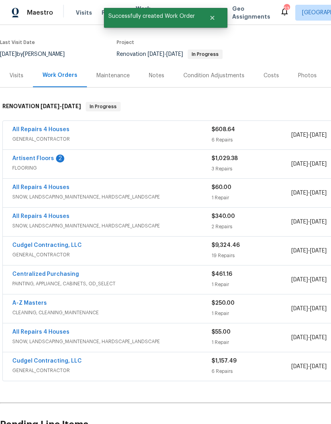
click at [68, 358] on link "Cudgel Contracting, LLC" at bounding box center [46, 361] width 69 height 6
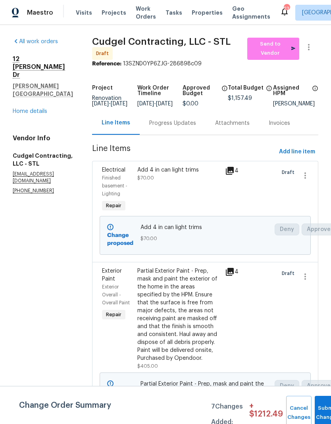
click at [27, 109] on link "Home details" at bounding box center [30, 112] width 34 height 6
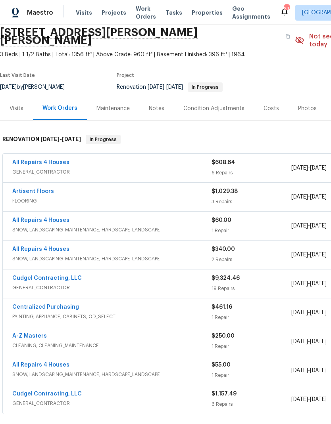
scroll to position [31, 0]
click at [32, 363] on link "All Repairs 4 Houses" at bounding box center [40, 366] width 57 height 6
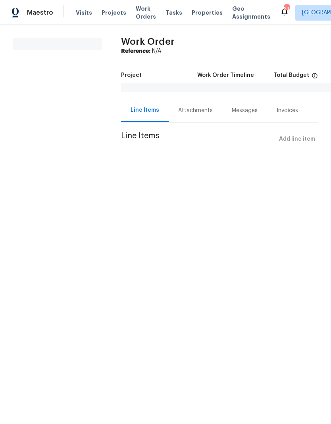
click at [197, 92] on div at bounding box center [235, 88] width 76 height 10
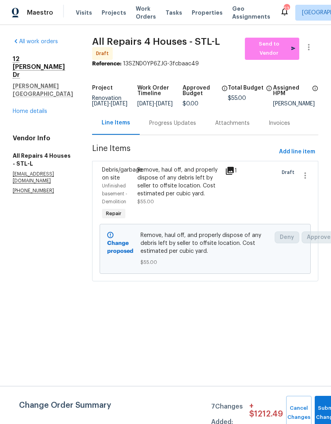
click at [187, 125] on div "Progress Updates" at bounding box center [172, 123] width 47 height 8
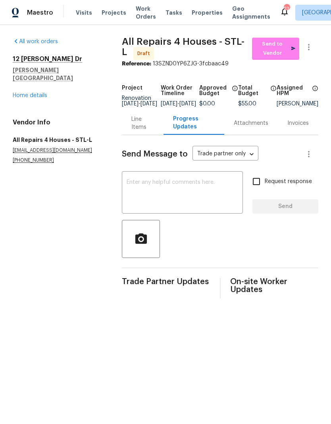
click at [190, 182] on div "x ​" at bounding box center [182, 193] width 121 height 40
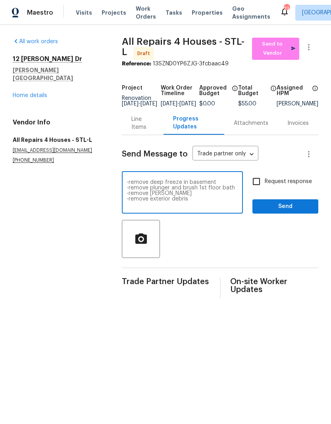
type textarea "-remove deep freeze in basement -remove plunger and brush 1st floor bath -remov…"
click at [293, 212] on span "Send" at bounding box center [284, 207] width 53 height 10
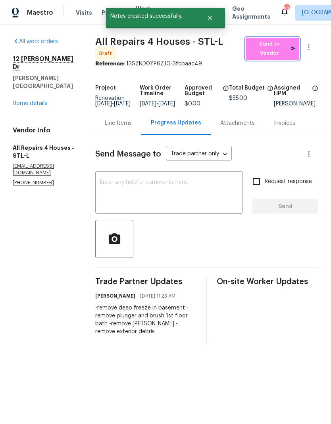
click at [283, 45] on span "Send to Vendor" at bounding box center [272, 49] width 46 height 18
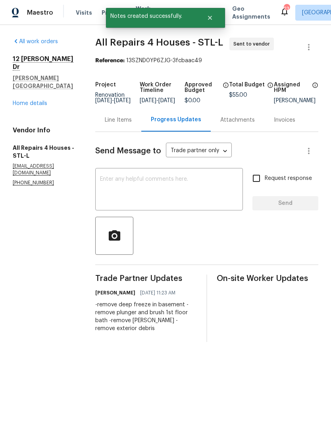
click at [112, 120] on div "Line Items" at bounding box center [118, 119] width 46 height 23
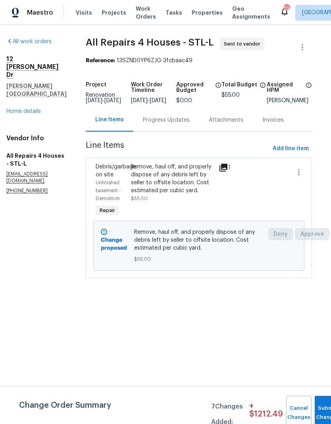
scroll to position [0, 6]
click at [283, 153] on span "Add line item" at bounding box center [291, 149] width 36 height 10
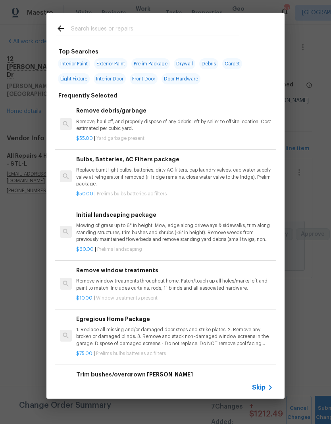
click at [199, 32] on input "text" at bounding box center [155, 30] width 168 height 12
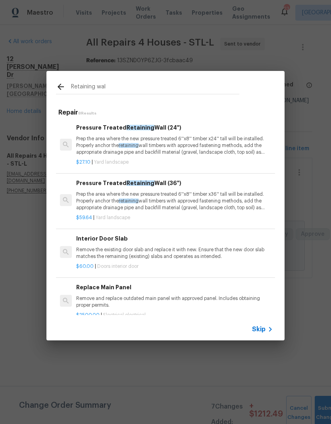
type input "Retaining wall"
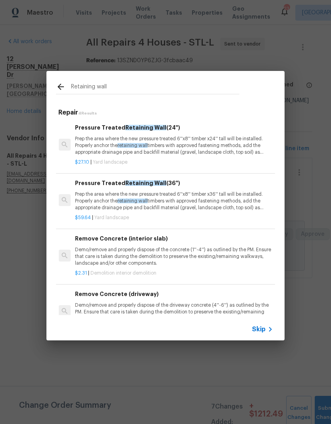
scroll to position [0, 1]
click at [94, 198] on p "Prep the area where the new pressure treated 6''x8'' timber x36'' tall will be …" at bounding box center [173, 201] width 197 height 20
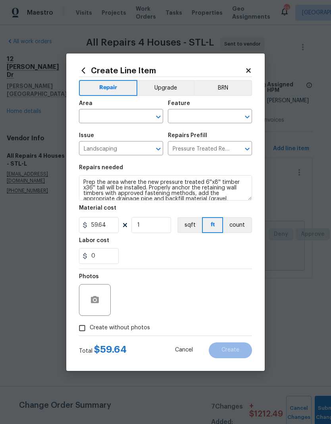
click at [161, 114] on icon "Open" at bounding box center [158, 117] width 10 height 10
type input "l"
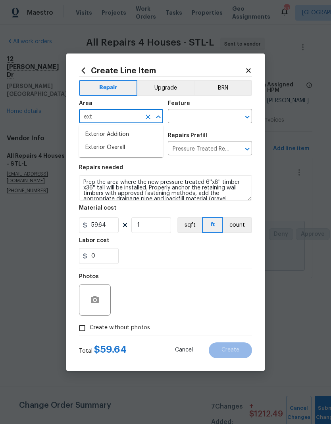
click at [97, 149] on li "Exterior Overall" at bounding box center [121, 147] width 84 height 13
type input "Exterior Overall"
click at [242, 116] on button "Open" at bounding box center [246, 116] width 11 height 11
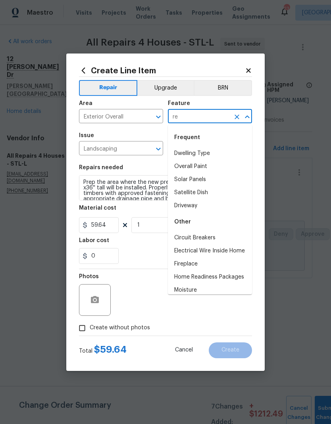
type input "r"
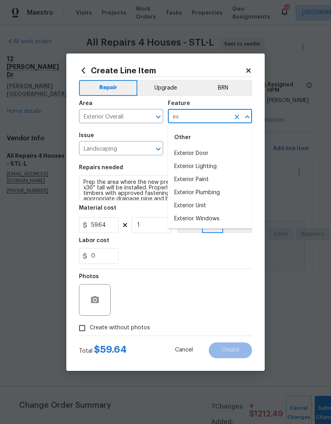
type input "e"
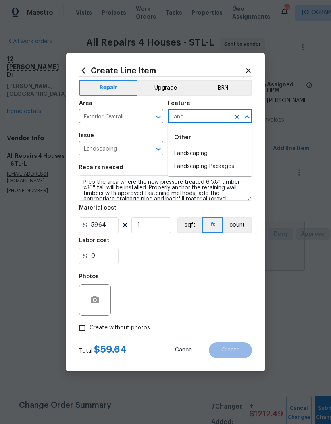
click at [214, 149] on li "Landscaping" at bounding box center [210, 153] width 84 height 13
type input "Landscaping"
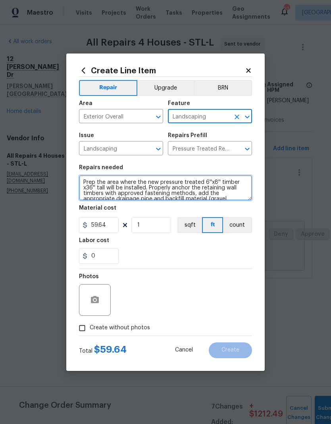
click at [191, 196] on textarea "Prep the area where the new pressure treated 6''x8'' timber x36'' tall will be …" at bounding box center [165, 187] width 173 height 25
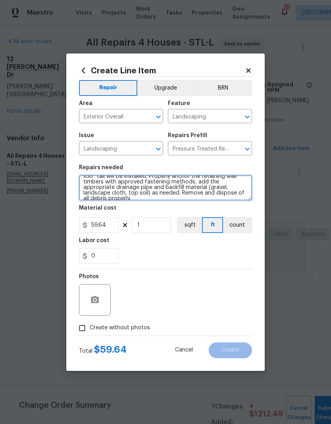
scroll to position [11, 0]
click at [241, 193] on textarea "Prep the area where the new pressure treated 6''x8'' timber x36'' tall will be …" at bounding box center [165, 187] width 173 height 25
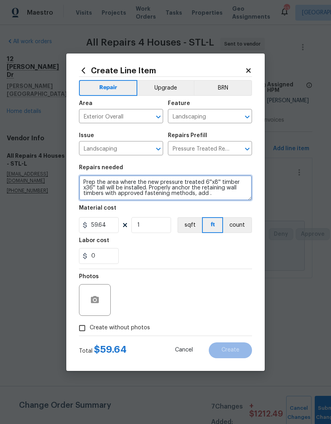
scroll to position [0, 0]
type textarea "Add a 3 ft tall roughly 4 fr long retaining wall at rear of garage Backfill wit…"
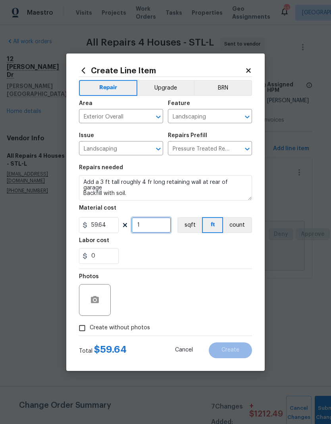
click at [154, 231] on input "1" at bounding box center [151, 225] width 40 height 16
type input "6"
click at [197, 248] on div "0" at bounding box center [165, 256] width 173 height 16
click at [101, 300] on button "button" at bounding box center [94, 299] width 19 height 19
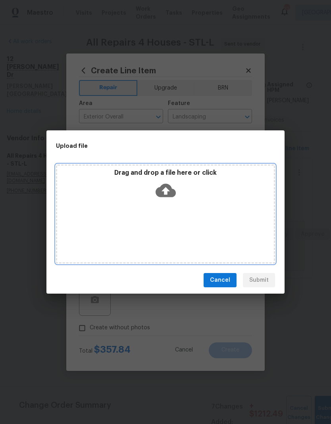
click at [204, 208] on div "Drag and drop a file here or click" at bounding box center [165, 213] width 219 height 99
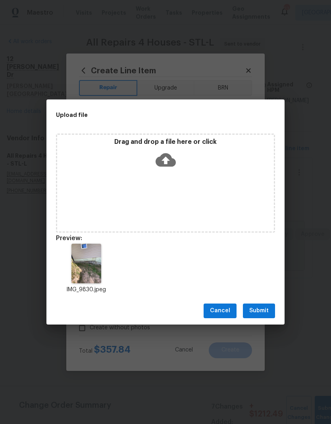
click at [259, 304] on button "Submit" at bounding box center [259, 311] width 32 height 15
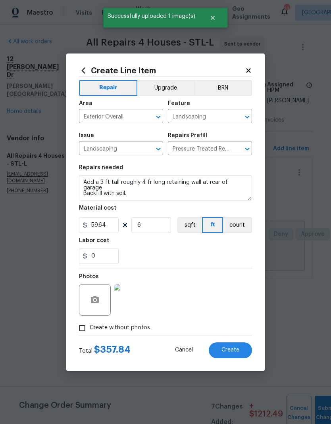
click at [233, 347] on button "Create" at bounding box center [229, 350] width 43 height 16
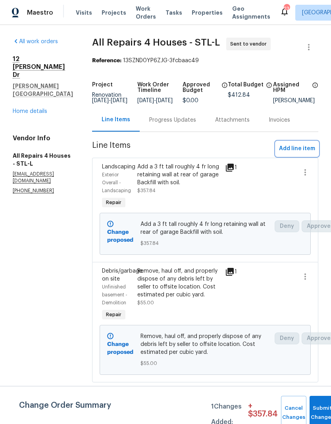
click at [285, 153] on span "Add line item" at bounding box center [297, 149] width 36 height 10
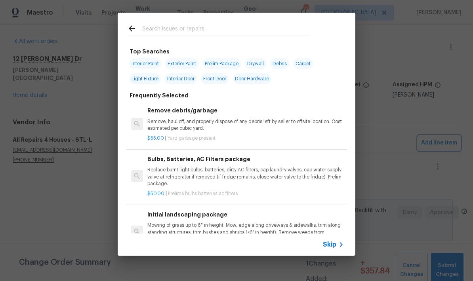
click at [227, 264] on div "Top Searches Interior Paint Exterior Paint Prelim Package Drywall Debris Carpet…" at bounding box center [236, 134] width 473 height 269
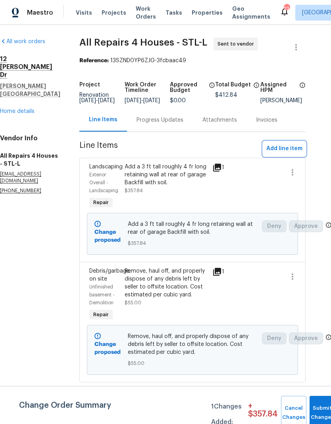
scroll to position [0, 12]
click at [270, 152] on span "Add line item" at bounding box center [284, 149] width 36 height 10
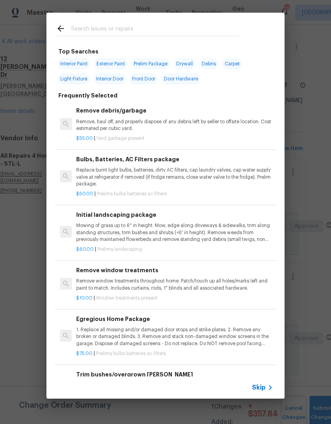
click at [85, 28] on input "text" at bounding box center [155, 30] width 168 height 12
type input "Soil"
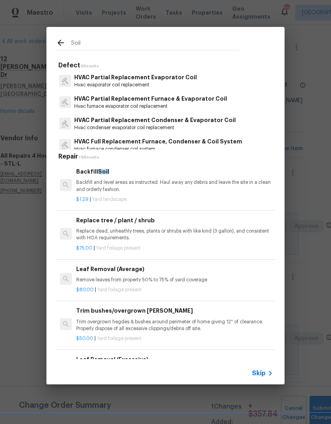
click at [214, 185] on p "Backfill and level areas as instructed. Haul away any debris and leave the site…" at bounding box center [174, 185] width 197 height 13
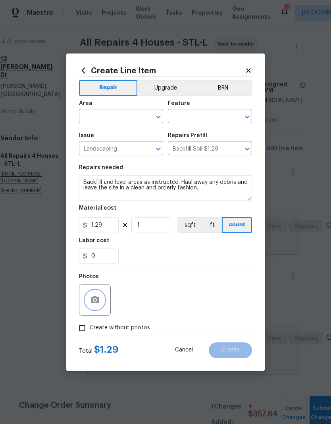
click at [93, 291] on button "button" at bounding box center [94, 299] width 19 height 19
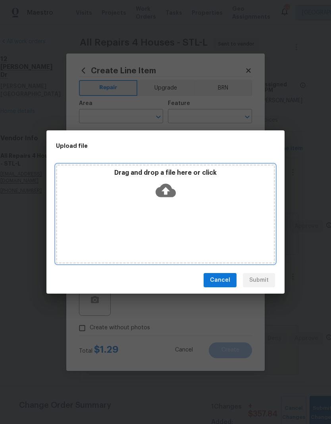
click at [96, 197] on div "Drag and drop a file here or click" at bounding box center [165, 186] width 216 height 34
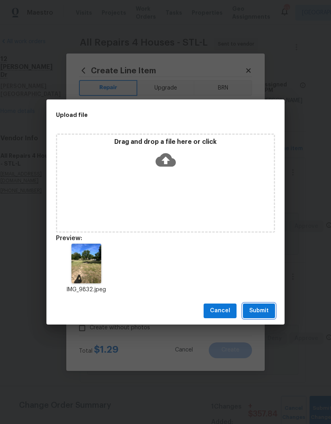
click at [262, 307] on span "Submit" at bounding box center [258, 311] width 19 height 10
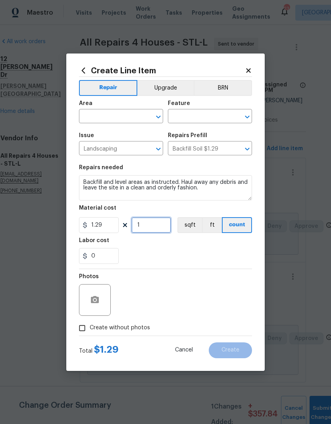
click at [158, 229] on input "1" at bounding box center [151, 225] width 40 height 16
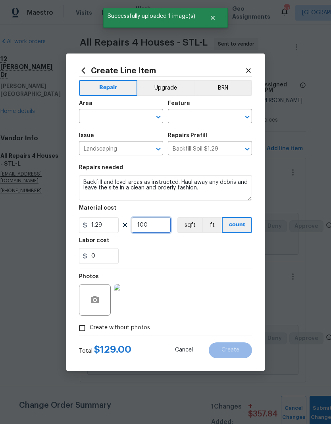
type input "100"
click at [221, 251] on div "0" at bounding box center [165, 256] width 173 height 16
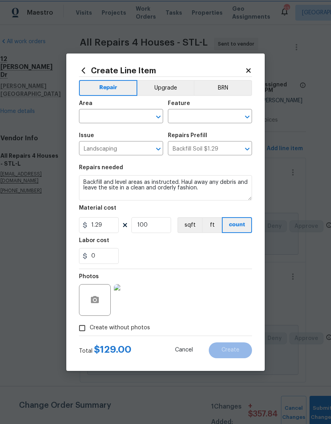
click at [159, 114] on icon "Open" at bounding box center [158, 117] width 10 height 10
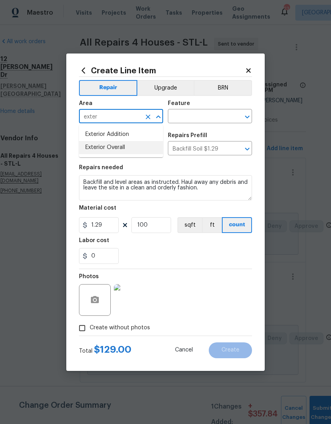
click at [98, 146] on li "Exterior Overall" at bounding box center [121, 147] width 84 height 13
type input "Exterior Overall"
click at [251, 69] on icon at bounding box center [248, 70] width 7 height 7
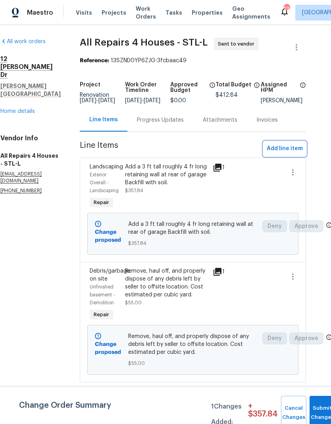
click at [281, 154] on span "Add line item" at bounding box center [284, 149] width 36 height 10
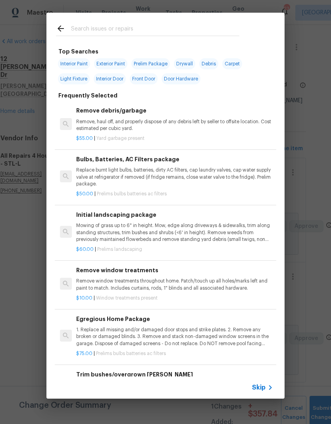
click at [88, 25] on input "text" at bounding box center [155, 30] width 168 height 12
type input "Seed"
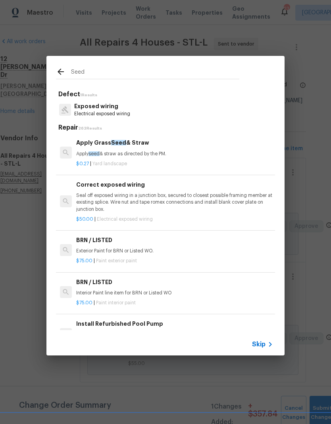
click at [206, 157] on div "$0.27 | Yard landscape" at bounding box center [174, 162] width 197 height 10
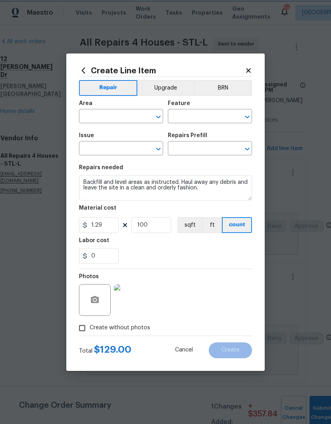
type input "Exterior Overall"
type input "Landscaping"
type input "Apply Grass Seed & Straw $0.27"
type textarea "Apply seed & straw as directed by the PM."
type input "0.27"
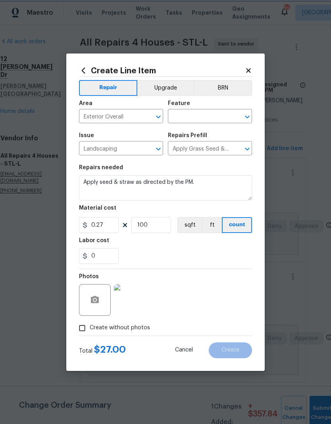
click at [245, 116] on icon "Open" at bounding box center [247, 117] width 4 height 3
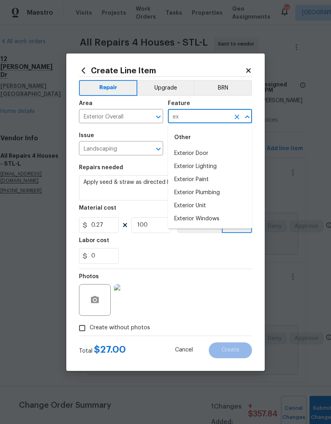
type input "e"
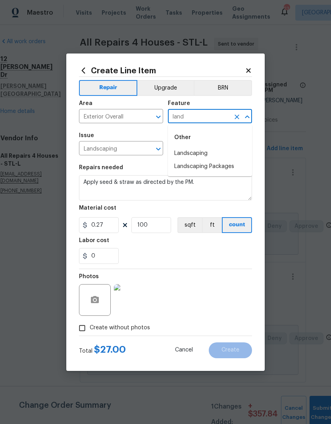
click at [210, 155] on li "Landscaping" at bounding box center [210, 153] width 84 height 13
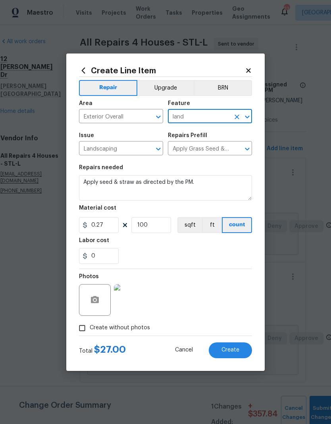
type input "Landscaping"
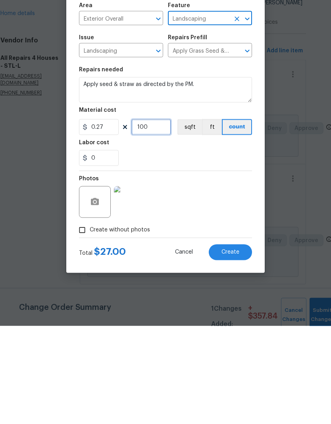
click at [151, 217] on input "100" at bounding box center [151, 225] width 40 height 16
type input "300"
click at [205, 248] on div "0" at bounding box center [165, 256] width 173 height 16
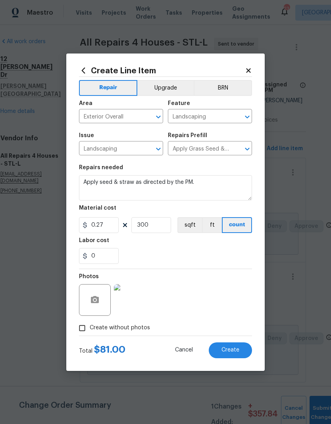
click at [235, 351] on span "Create" at bounding box center [230, 350] width 18 height 6
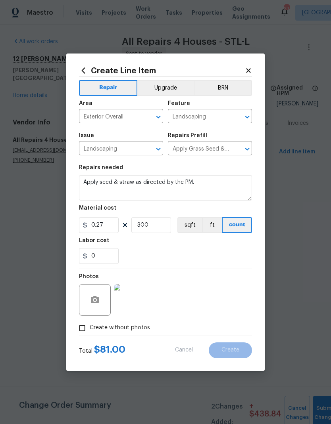
scroll to position [0, 0]
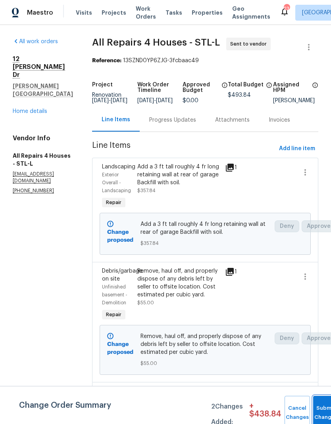
click at [321, 402] on button "Submit Changes" at bounding box center [325, 413] width 25 height 34
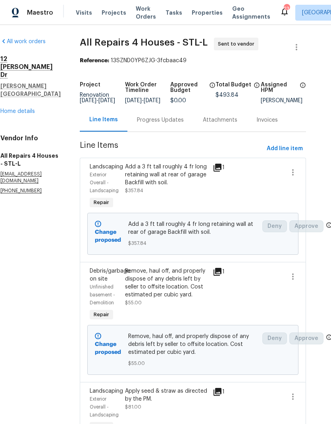
scroll to position [0, 12]
click at [21, 109] on link "Home details" at bounding box center [17, 112] width 34 height 6
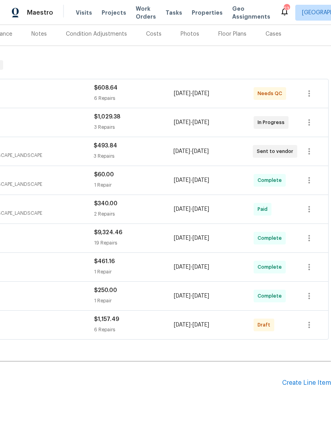
scroll to position [105, 117]
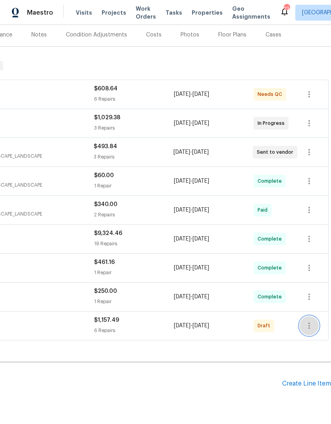
click at [311, 321] on icon "button" at bounding box center [309, 326] width 10 height 10
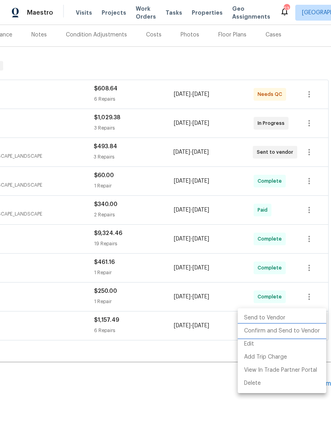
click at [306, 330] on li "Confirm and Send to Vendor" at bounding box center [281, 331] width 88 height 13
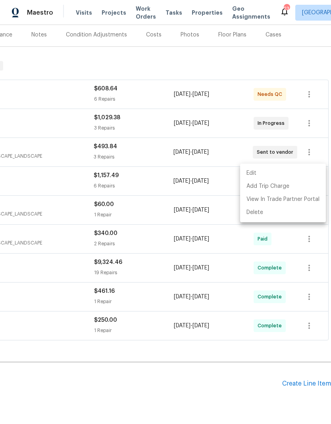
click at [301, 323] on div at bounding box center [165, 212] width 331 height 424
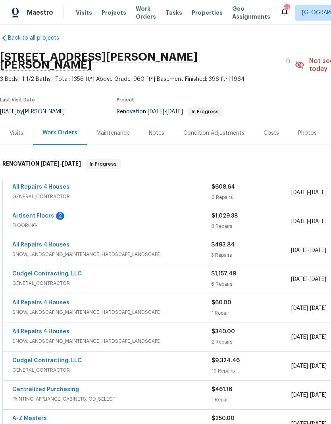
scroll to position [7, 0]
click at [27, 213] on link "Artisent Floors" at bounding box center [33, 216] width 42 height 6
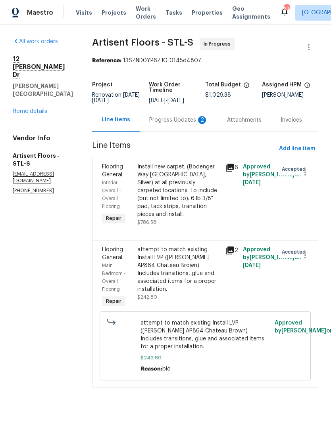
click at [201, 123] on div "Progress Updates 2" at bounding box center [178, 120] width 59 height 8
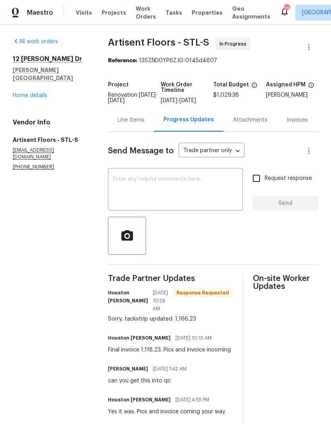
click at [132, 124] on div "Line Items" at bounding box center [130, 120] width 27 height 8
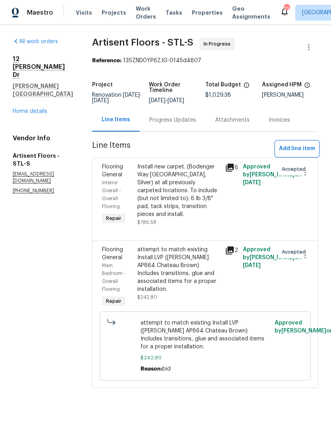
click at [287, 147] on span "Add line item" at bounding box center [297, 149] width 36 height 10
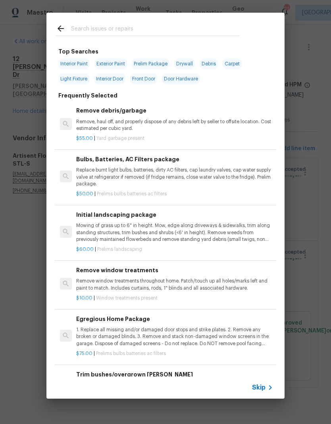
click at [185, 26] on input "text" at bounding box center [155, 30] width 168 height 12
type input "Carpet"
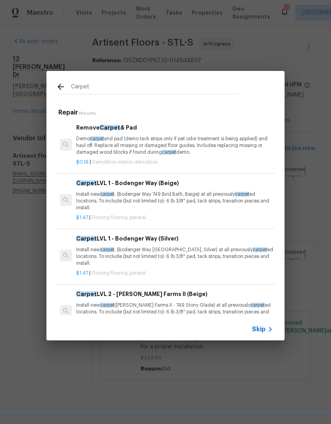
click at [205, 203] on p "Install new carpet . (Bodenger Way 749 Bird Bath, Beige) at all previously carp…" at bounding box center [174, 201] width 197 height 20
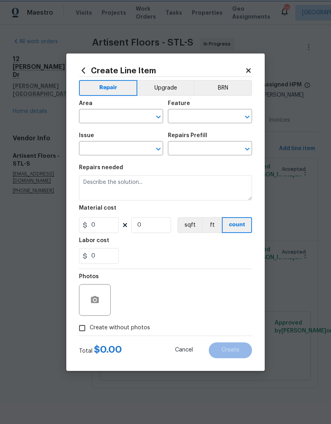
type input "Overall Flooring"
type input "Flooring General"
type input "Carpet LVL 1 - Bodenger Way (Beige) $1.47"
type textarea "Install new carpet. (Bodenger Way 749 Bird Bath, Beige) at all previously carpe…"
type input "1.47"
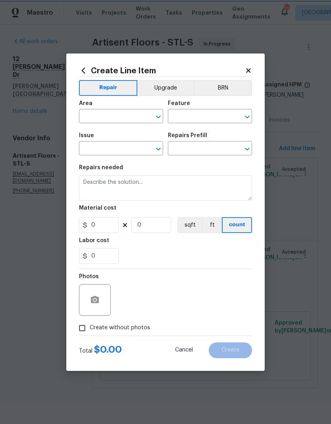
type input "1"
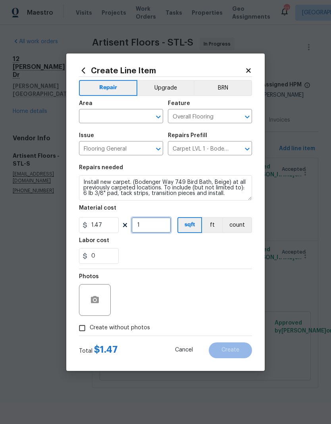
click at [159, 223] on input "1" at bounding box center [151, 225] width 40 height 16
click at [162, 116] on icon "Open" at bounding box center [158, 117] width 10 height 10
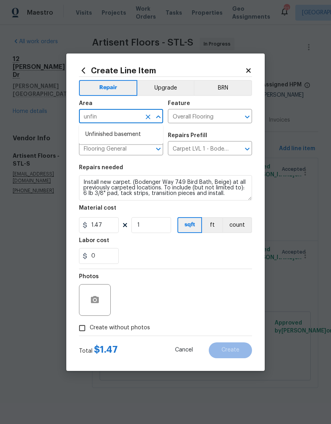
click at [122, 134] on li "Unfinished basement" at bounding box center [121, 134] width 84 height 13
type input "Unfinished basement"
click at [121, 133] on div "Issue" at bounding box center [121, 138] width 84 height 10
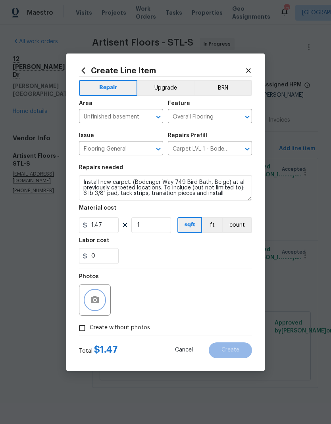
click at [100, 297] on button "button" at bounding box center [94, 299] width 19 height 19
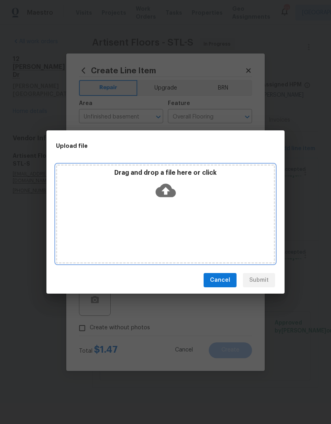
click at [193, 204] on div "Drag and drop a file here or click" at bounding box center [165, 213] width 219 height 99
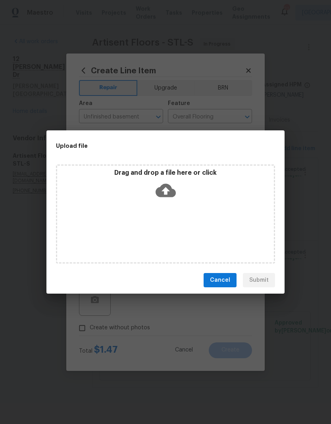
click at [222, 279] on span "Cancel" at bounding box center [220, 280] width 20 height 10
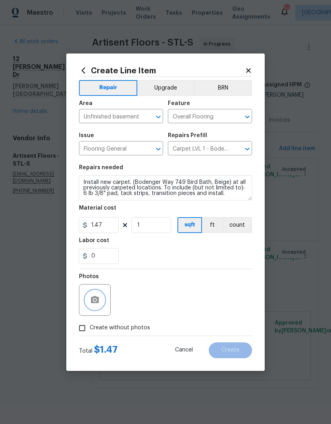
click at [94, 300] on circle "button" at bounding box center [95, 299] width 2 height 2
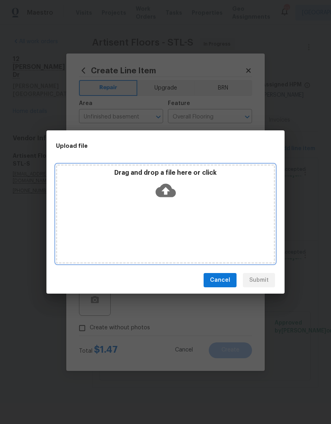
click at [169, 189] on icon at bounding box center [165, 190] width 20 height 13
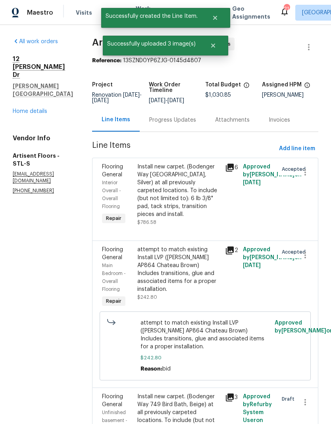
click at [187, 128] on div "Progress Updates" at bounding box center [172, 119] width 66 height 23
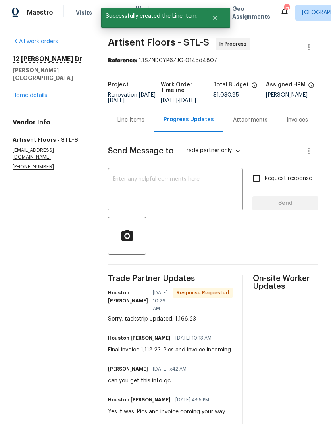
click at [176, 180] on div "x ​" at bounding box center [175, 190] width 135 height 40
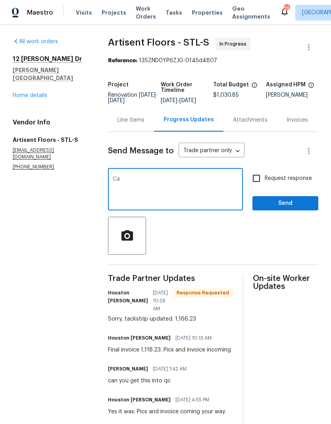
type textarea "C"
type textarea "We are going to add carpet in the entire basement other than mechanical rooms"
click at [294, 208] on span "Send" at bounding box center [284, 204] width 53 height 10
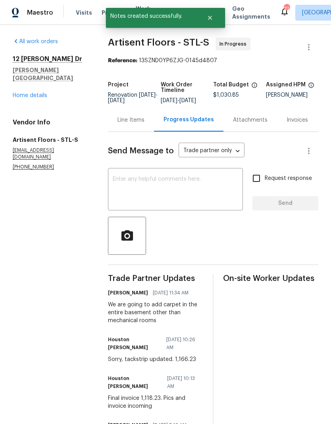
click at [26, 93] on link "Home details" at bounding box center [30, 96] width 34 height 6
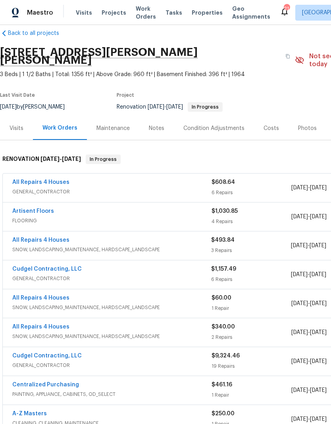
scroll to position [11, 0]
click at [56, 266] on link "Cudgel Contracting, LLC" at bounding box center [46, 269] width 69 height 6
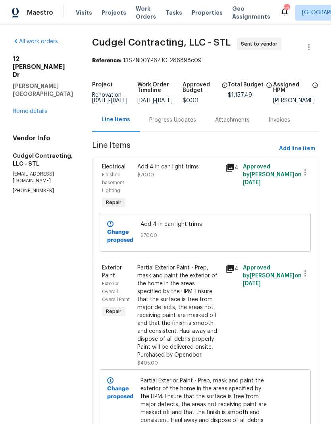
click at [168, 124] on div "Progress Updates" at bounding box center [172, 120] width 47 height 8
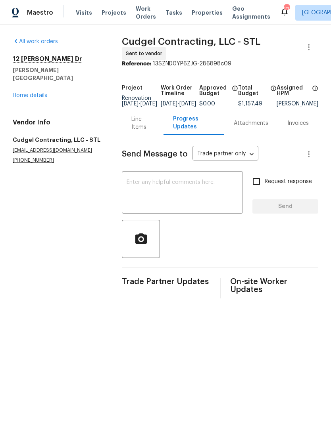
click at [201, 201] on textarea at bounding box center [181, 194] width 111 height 28
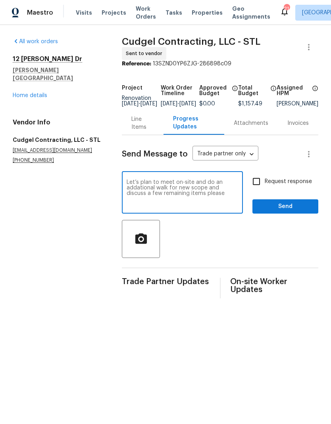
type textarea "Let’s plan to meet on-site and do an addational walk for new scope and discuss …"
click at [292, 212] on span "Send" at bounding box center [284, 207] width 53 height 10
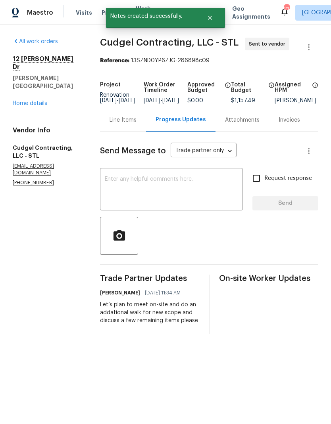
click at [24, 101] on link "Home details" at bounding box center [30, 104] width 34 height 6
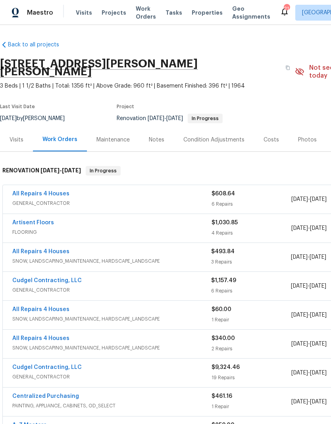
click at [41, 191] on link "All Repairs 4 Houses" at bounding box center [40, 194] width 57 height 6
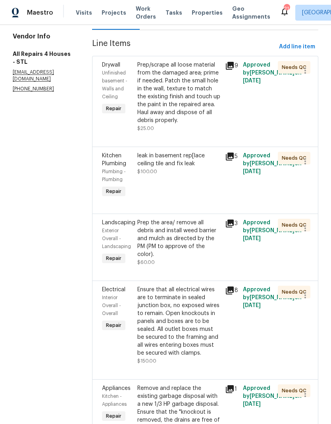
scroll to position [102, 0]
click at [215, 192] on div "leak in basement rep[lace ceiling tile and fix leak $100.00" at bounding box center [179, 175] width 88 height 52
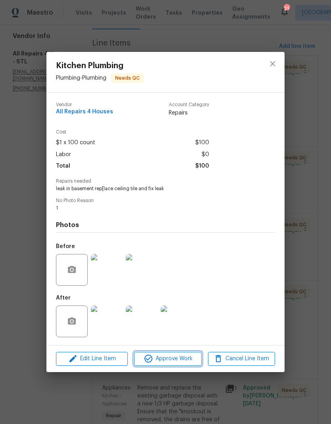
click at [185, 361] on span "Approve Work" at bounding box center [167, 359] width 62 height 10
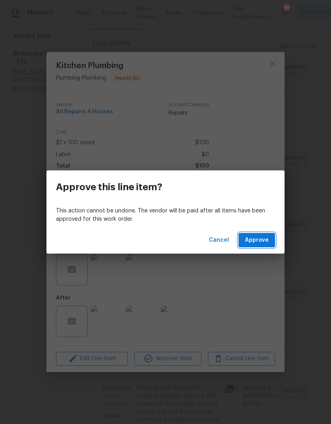
click at [256, 241] on span "Approve" at bounding box center [257, 240] width 24 height 10
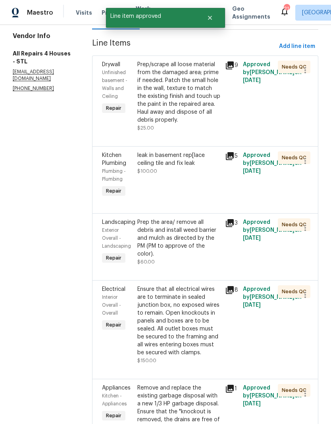
scroll to position [0, 0]
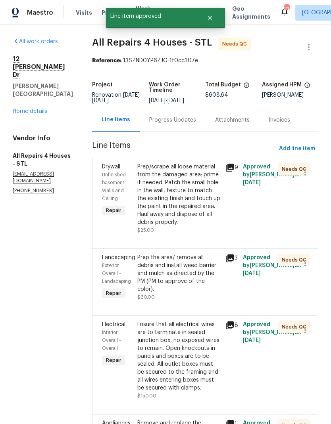
click at [199, 290] on div "Prep the area/ remove all debris and install weed barrier and mulch as directed…" at bounding box center [178, 274] width 83 height 40
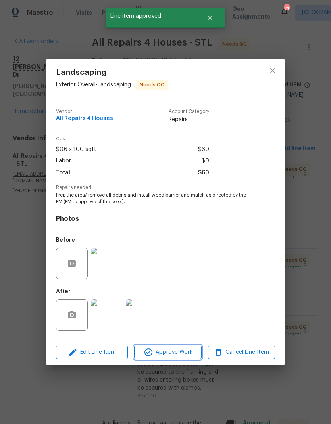
click at [177, 354] on span "Approve Work" at bounding box center [167, 353] width 62 height 10
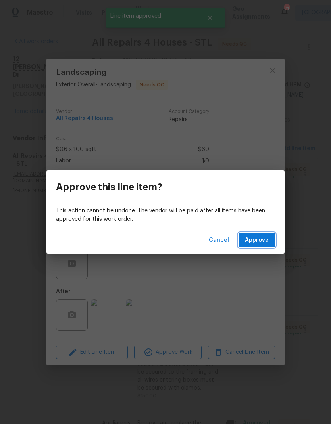
click at [256, 243] on span "Approve" at bounding box center [257, 240] width 24 height 10
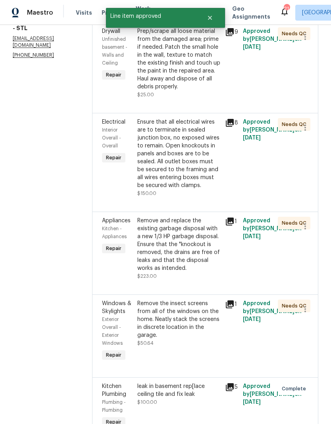
scroll to position [136, 0]
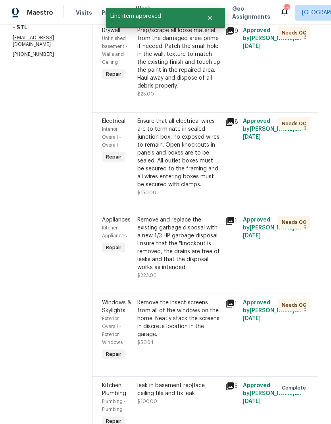
click at [199, 266] on div "Remove and replace the existing garbage disposal with a new 1/3 HP garbage disp…" at bounding box center [178, 243] width 83 height 55
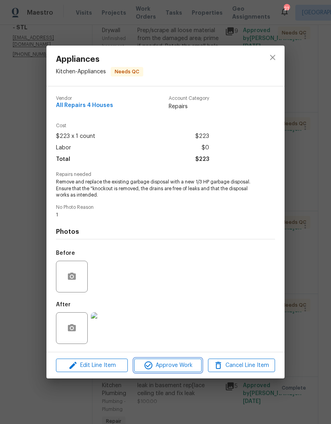
click at [183, 367] on span "Approve Work" at bounding box center [167, 366] width 62 height 10
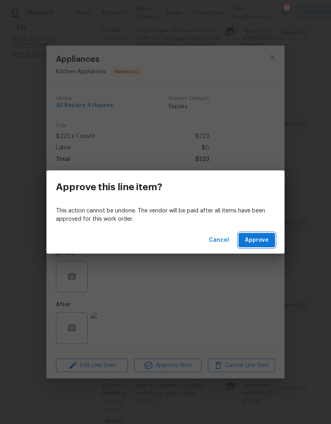
click at [265, 242] on span "Approve" at bounding box center [257, 240] width 24 height 10
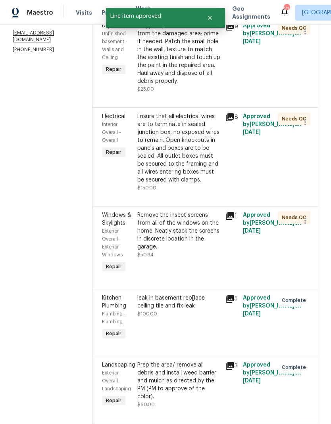
scroll to position [170, 0]
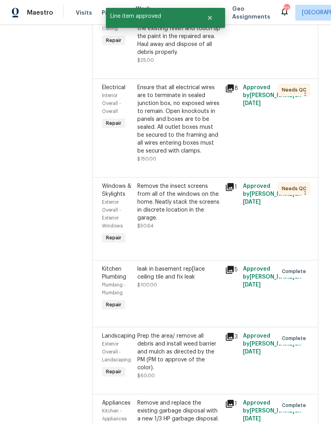
click at [208, 224] on div "Remove the insect screens from all of the windows on the home. Neatly stack the…" at bounding box center [178, 206] width 83 height 48
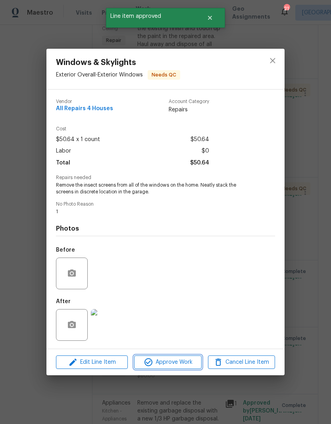
click at [185, 364] on span "Approve Work" at bounding box center [167, 362] width 62 height 10
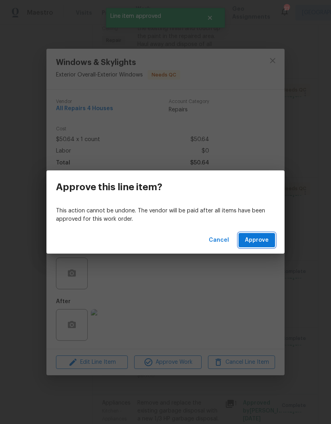
click at [257, 241] on span "Approve" at bounding box center [257, 240] width 24 height 10
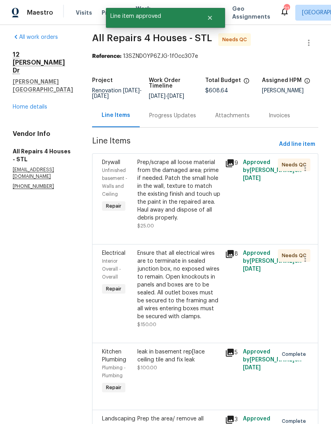
scroll to position [2, 0]
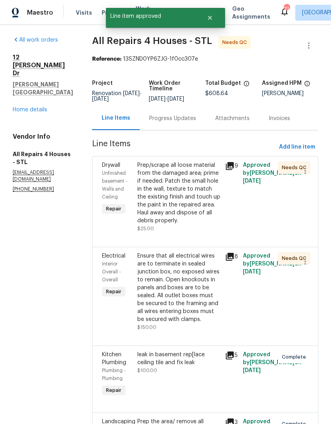
click at [211, 215] on div "Prep/scrape all loose material from the damaged area; prime if needed. Patch th…" at bounding box center [178, 192] width 83 height 63
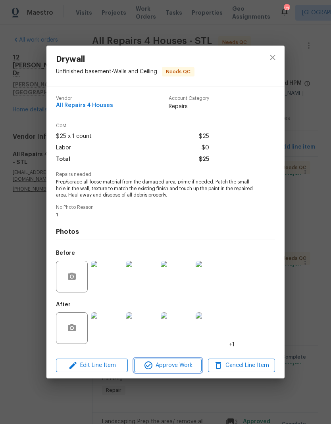
click at [174, 363] on span "Approve Work" at bounding box center [167, 366] width 62 height 10
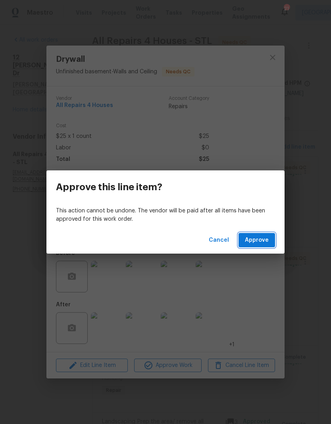
click at [259, 243] on span "Approve" at bounding box center [257, 240] width 24 height 10
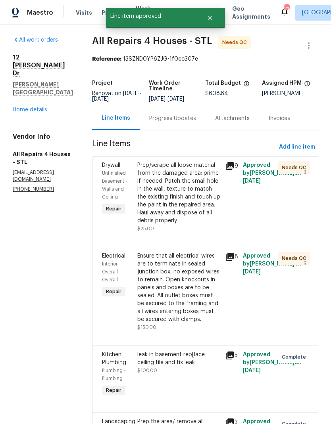
scroll to position [0, 0]
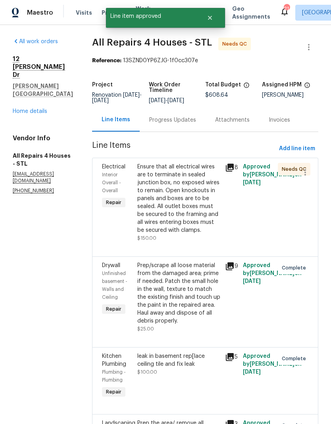
click at [203, 224] on div "Ensure that all electrical wires are to terminate in sealed junction box, no ex…" at bounding box center [178, 198] width 83 height 71
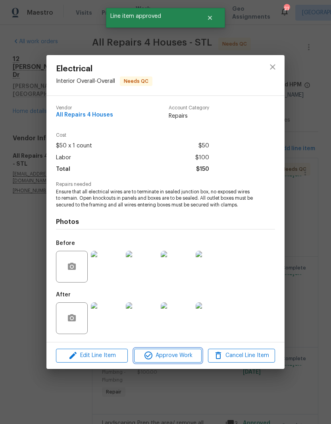
click at [187, 355] on span "Approve Work" at bounding box center [167, 356] width 62 height 10
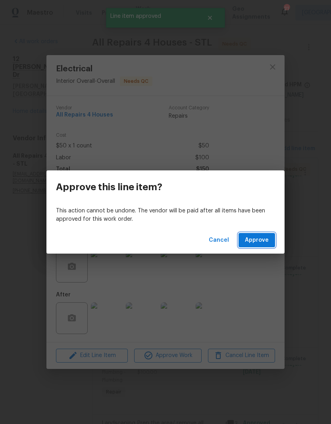
click at [260, 247] on button "Approve" at bounding box center [256, 240] width 36 height 15
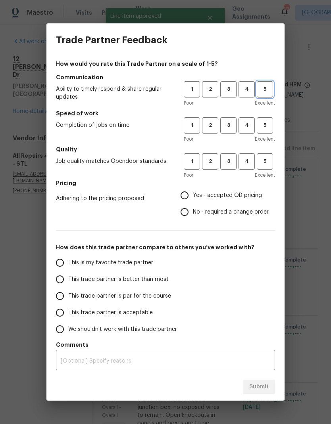
click at [269, 91] on span "5" at bounding box center [264, 89] width 15 height 9
click at [267, 130] on span "5" at bounding box center [264, 125] width 15 height 9
click at [266, 167] on button "5" at bounding box center [264, 161] width 16 height 16
click at [189, 197] on input "Yes - accepted OD pricing" at bounding box center [184, 195] width 17 height 17
radio input "true"
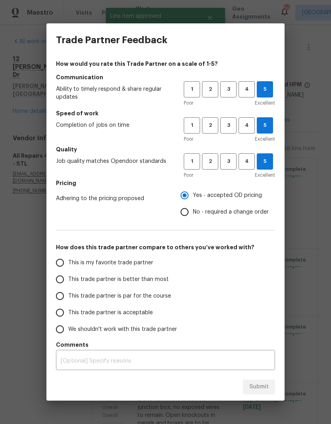
click at [157, 257] on label "This is my favorite trade partner" at bounding box center [114, 262] width 125 height 17
click at [68, 257] on input "This is my favorite trade partner" at bounding box center [60, 262] width 17 height 17
click at [249, 380] on button "Submit" at bounding box center [259, 387] width 32 height 15
radio input "true"
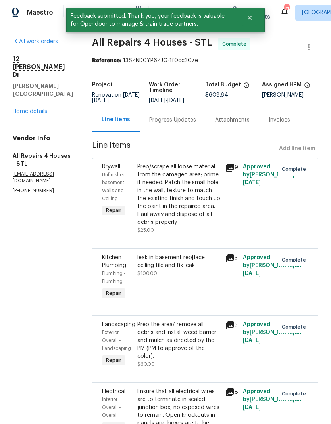
click at [18, 109] on link "Home details" at bounding box center [30, 112] width 34 height 6
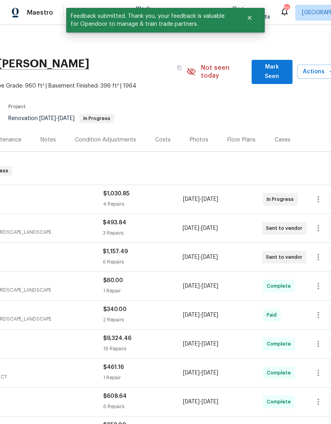
scroll to position [0, 108]
click at [271, 67] on span "Mark Seen" at bounding box center [272, 71] width 28 height 19
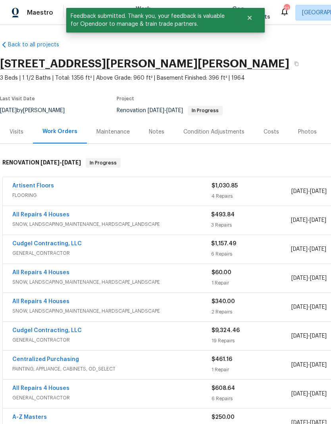
scroll to position [0, 0]
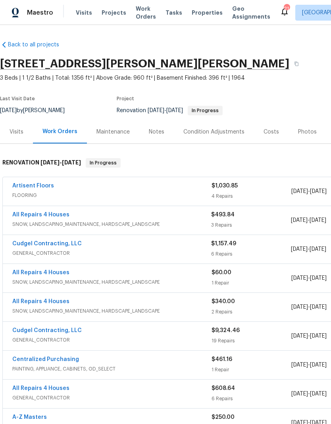
click at [159, 138] on div "Notes" at bounding box center [156, 131] width 34 height 23
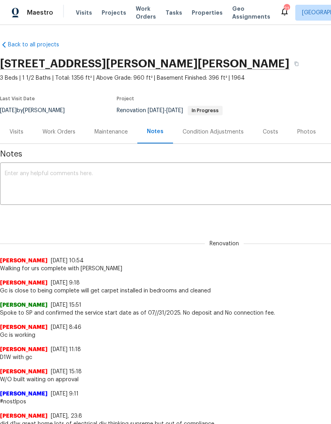
click at [176, 187] on textarea at bounding box center [224, 185] width 438 height 28
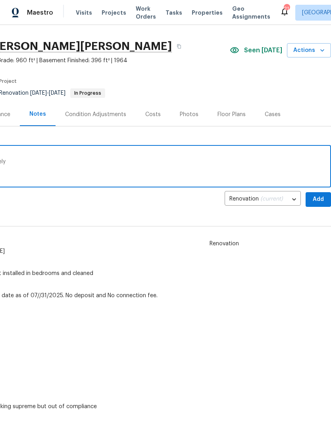
scroll to position [17, 117]
type textarea "Walked with Matt Made a punch list to follow URS more closely"
click at [315, 199] on span "Add" at bounding box center [317, 200] width 13 height 10
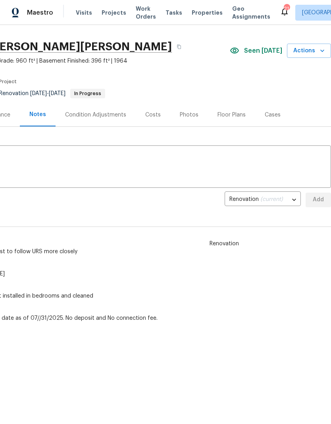
click at [191, 15] on span "Properties" at bounding box center [206, 13] width 31 height 8
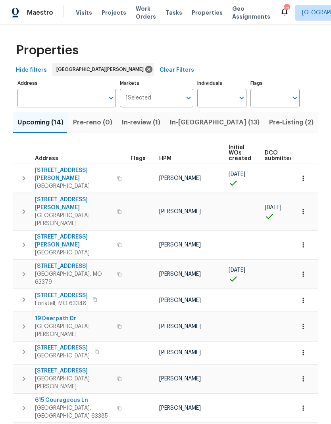
click at [190, 126] on span "In-[GEOGRAPHIC_DATA] (13)" at bounding box center [215, 122] width 90 height 11
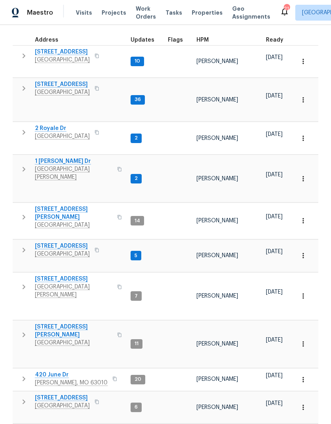
scroll to position [113, 0]
click at [54, 243] on span "[STREET_ADDRESS]" at bounding box center [62, 247] width 55 height 8
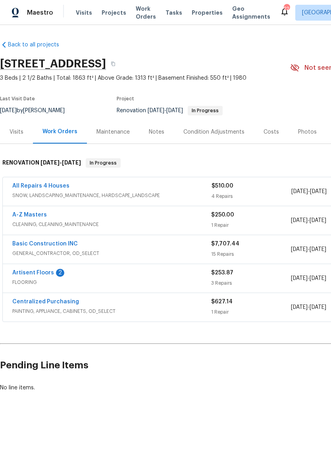
click at [150, 132] on div "Notes" at bounding box center [156, 132] width 15 height 8
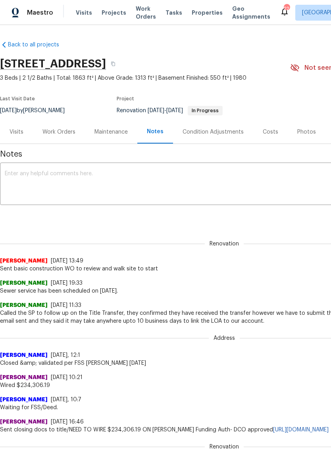
click at [160, 180] on textarea at bounding box center [224, 185] width 438 height 28
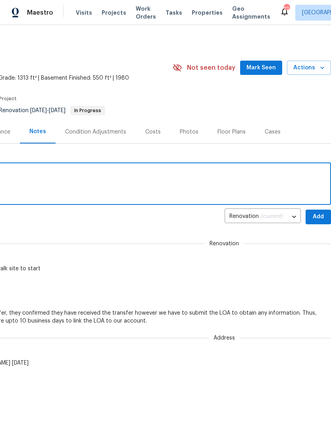
scroll to position [0, 117]
type textarea "Met with basic foremen And walked with [PERSON_NAME]"
click at [271, 69] on span "Mark Seen" at bounding box center [260, 68] width 29 height 10
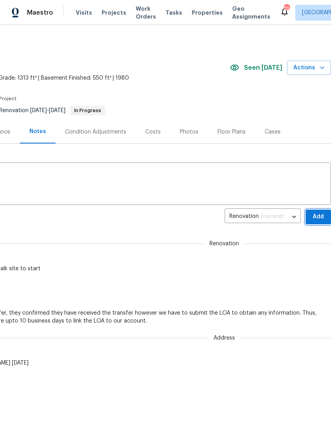
click at [316, 216] on span "Add" at bounding box center [317, 217] width 13 height 10
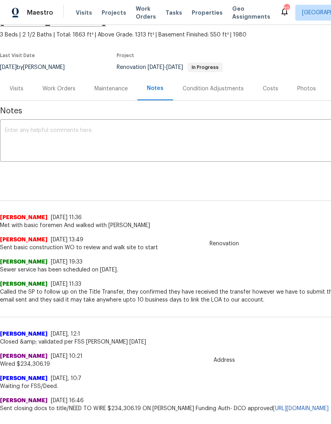
scroll to position [44, 0]
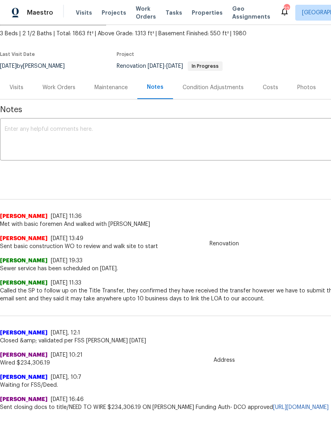
click at [57, 84] on div "Work Orders" at bounding box center [58, 88] width 33 height 8
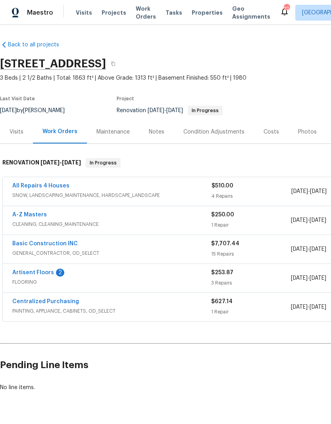
click at [27, 270] on link "Artisent Floors" at bounding box center [33, 273] width 42 height 6
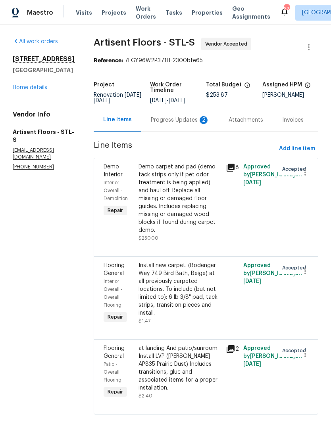
click at [195, 122] on div "Progress Updates 2" at bounding box center [180, 120] width 59 height 8
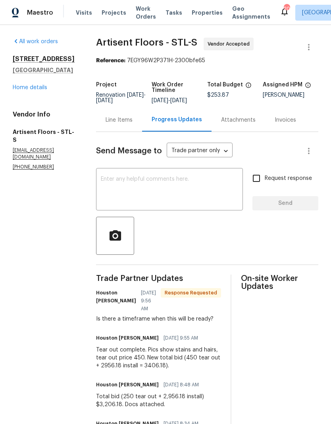
click at [224, 181] on textarea at bounding box center [169, 190] width 137 height 28
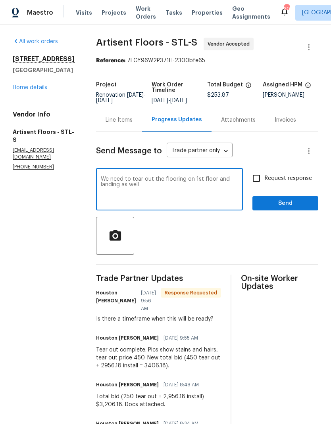
type textarea "We need to tear out the flooring on 1st floor and landing as well"
click at [282, 206] on span "Send" at bounding box center [284, 204] width 53 height 10
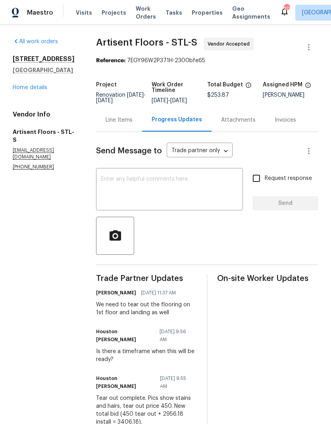
click at [43, 89] on link "Home details" at bounding box center [30, 88] width 34 height 6
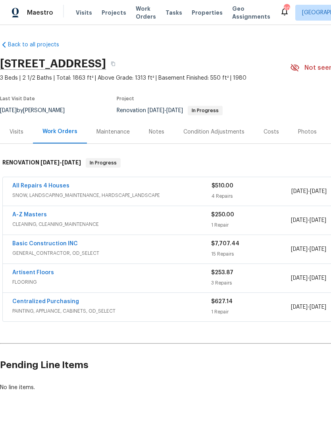
click at [72, 244] on link "Basic Construction INC" at bounding box center [44, 244] width 65 height 6
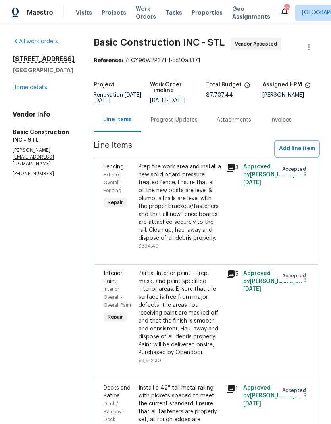
click at [298, 147] on span "Add line item" at bounding box center [297, 149] width 36 height 10
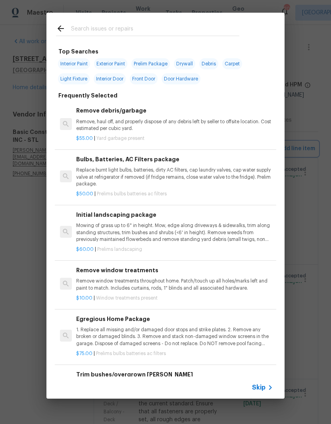
click at [304, 111] on div "Top Searches Interior Paint Exterior Paint Prelim Package Drywall Debris Carpet…" at bounding box center [165, 205] width 331 height 411
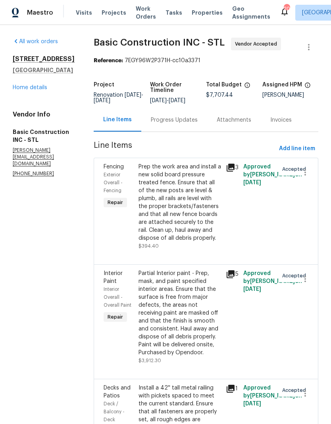
click at [43, 120] on div "All work orders [STREET_ADDRESS] Home details Vendor Info Basic Construction IN…" at bounding box center [44, 108] width 62 height 140
click at [40, 90] on link "Home details" at bounding box center [30, 88] width 34 height 6
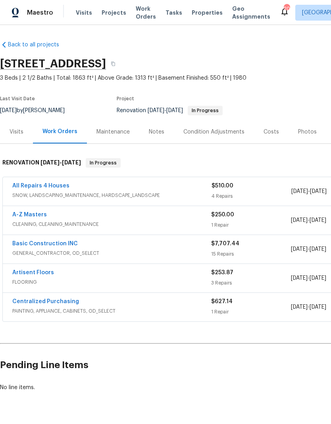
click at [264, 134] on div "Costs" at bounding box center [270, 132] width 15 height 8
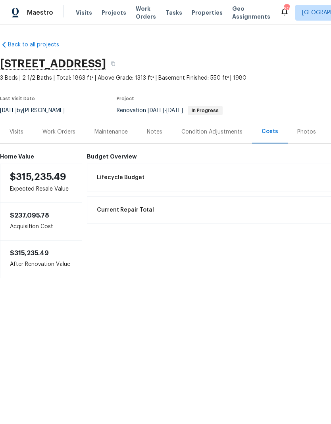
click at [69, 136] on div "Work Orders" at bounding box center [59, 131] width 52 height 23
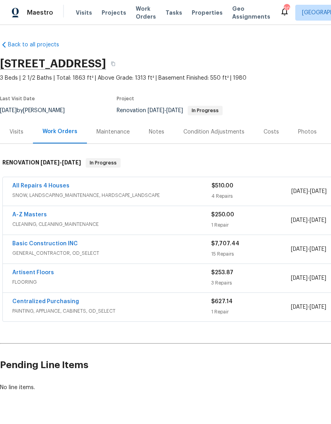
click at [71, 243] on link "Basic Construction INC" at bounding box center [44, 244] width 65 height 6
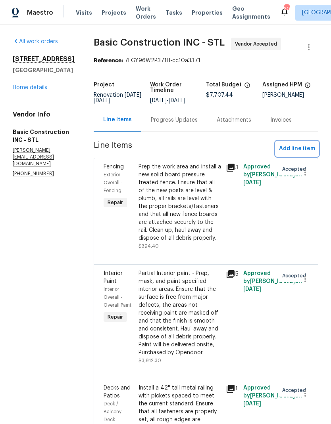
click at [304, 144] on span "Add line item" at bounding box center [297, 149] width 36 height 10
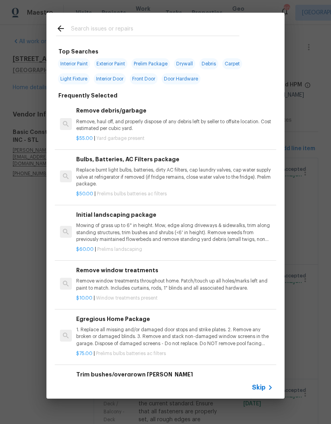
click at [161, 35] on input "text" at bounding box center [155, 30] width 168 height 12
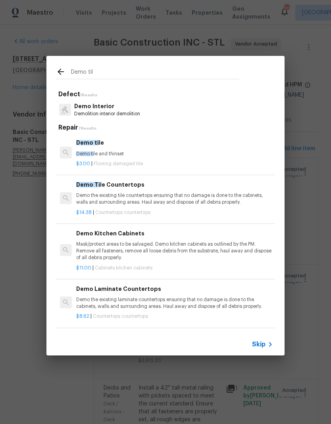
type input "Demo tile"
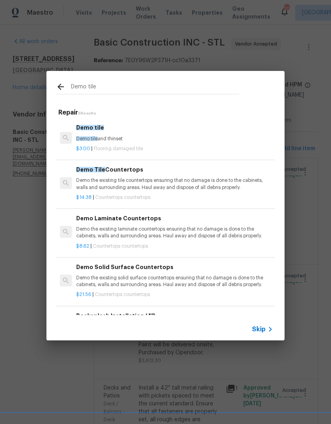
click at [171, 145] on p "$3.00 | Flooring damaged tile" at bounding box center [174, 148] width 197 height 7
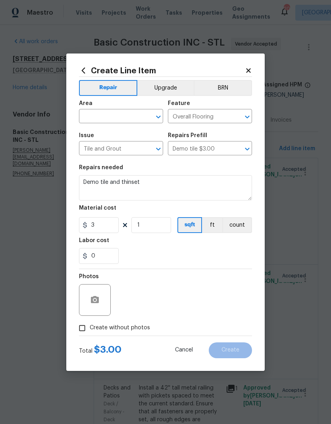
click at [159, 116] on icon "Open" at bounding box center [158, 117] width 10 height 10
click at [138, 130] on li "Patio" at bounding box center [121, 134] width 84 height 13
type input "Patio"
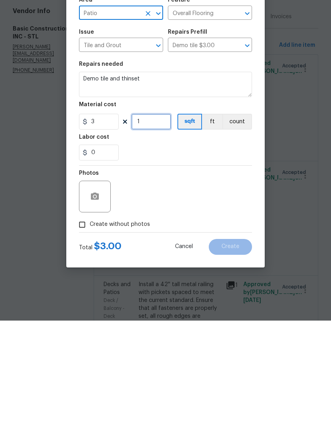
click at [157, 217] on input "1" at bounding box center [151, 225] width 40 height 16
type input "100"
click at [213, 248] on div "0" at bounding box center [165, 256] width 173 height 16
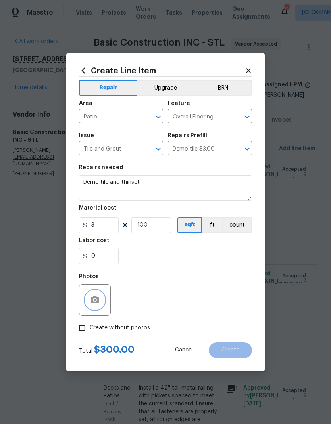
click at [102, 294] on button "button" at bounding box center [94, 299] width 19 height 19
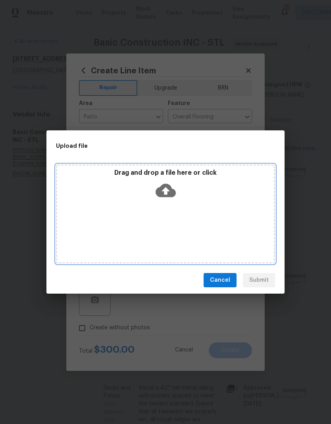
click at [199, 210] on div "Drag and drop a file here or click" at bounding box center [165, 213] width 219 height 99
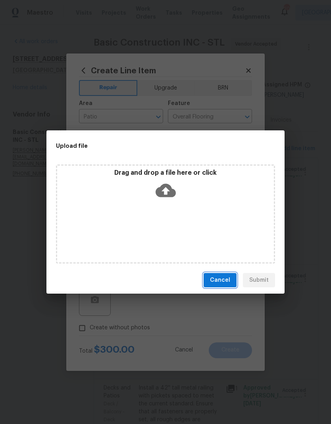
click at [224, 275] on span "Cancel" at bounding box center [220, 280] width 20 height 10
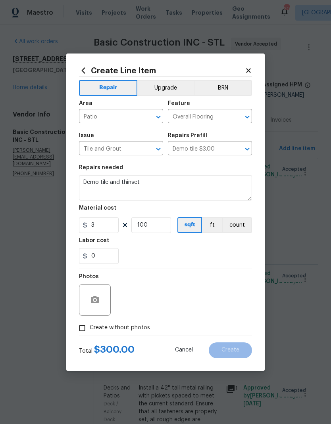
click at [84, 327] on input "Create without photos" at bounding box center [82, 328] width 15 height 15
checkbox input "true"
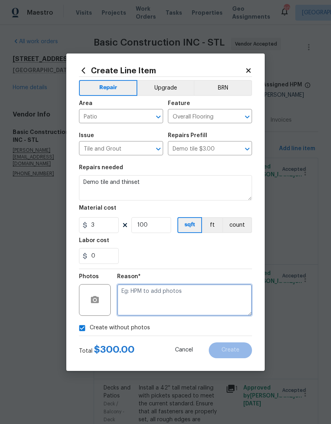
click at [158, 291] on textarea at bounding box center [184, 300] width 135 height 32
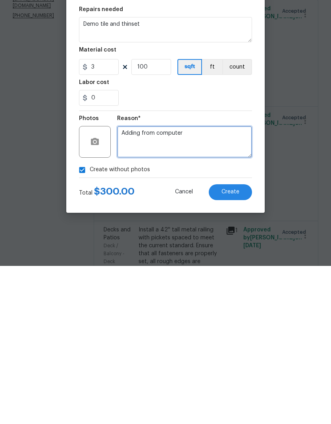
type textarea "Adding from computer"
click at [233, 347] on span "Create" at bounding box center [230, 350] width 18 height 6
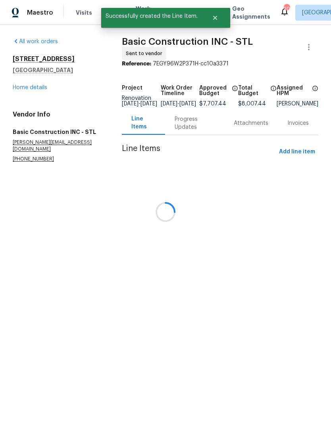
scroll to position [0, 0]
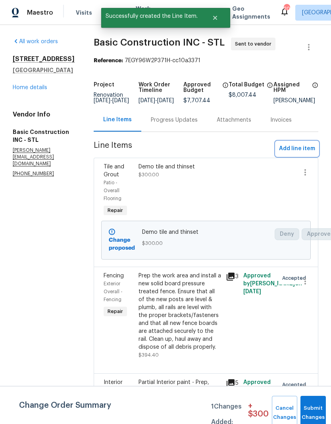
click at [293, 154] on span "Add line item" at bounding box center [297, 149] width 36 height 10
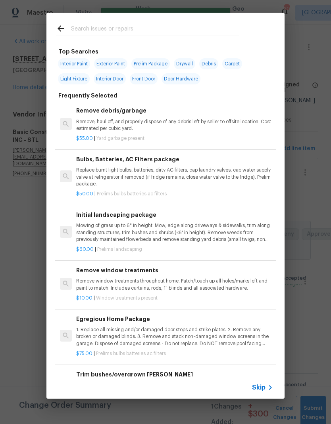
click at [197, 24] on input "text" at bounding box center [155, 30] width 168 height 12
click at [304, 164] on div "Top Searches Interior Paint Exterior Paint Prelim Package Drywall Debris Carpet…" at bounding box center [165, 205] width 331 height 411
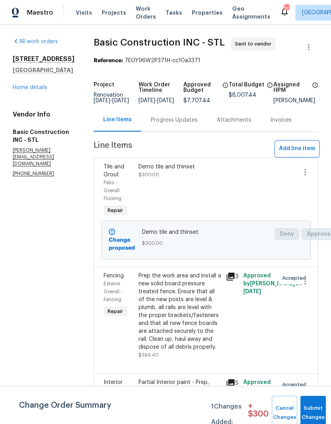
scroll to position [0, 0]
click at [25, 90] on link "Home details" at bounding box center [30, 88] width 34 height 6
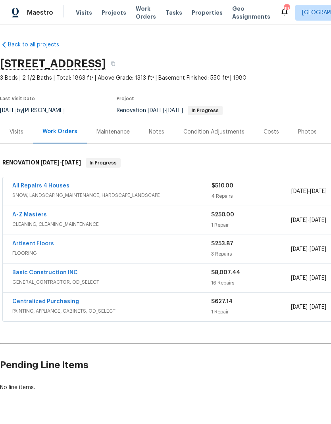
click at [35, 184] on link "All Repairs 4 Houses" at bounding box center [40, 186] width 57 height 6
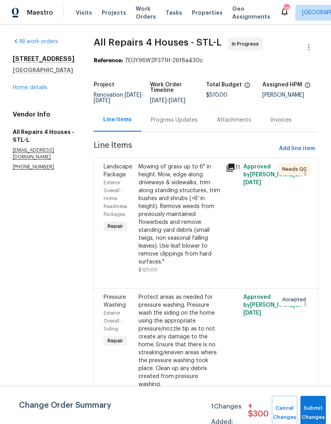
click at [42, 85] on link "Home details" at bounding box center [30, 88] width 34 height 6
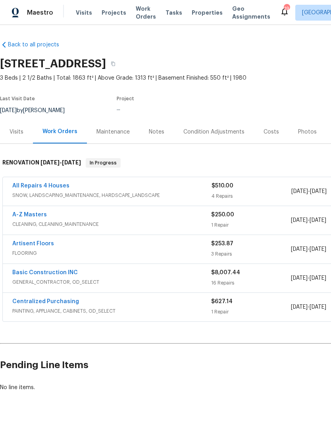
scroll to position [21, 0]
click at [65, 270] on link "Basic Construction INC" at bounding box center [44, 273] width 65 height 6
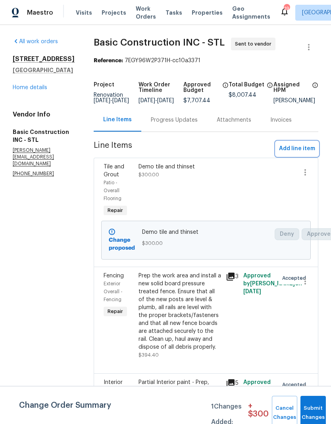
click at [305, 153] on span "Add line item" at bounding box center [297, 149] width 36 height 10
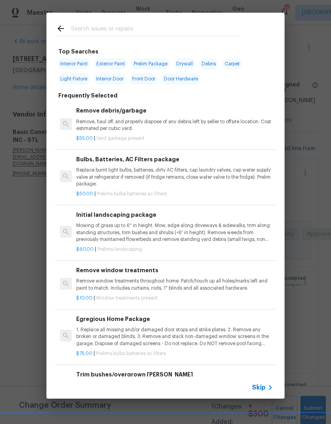
click at [64, 28] on icon at bounding box center [60, 28] width 6 height 6
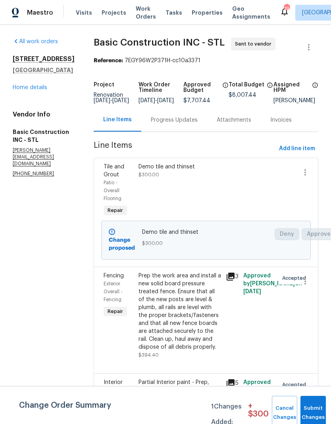
click at [201, 14] on span "Properties" at bounding box center [206, 13] width 31 height 8
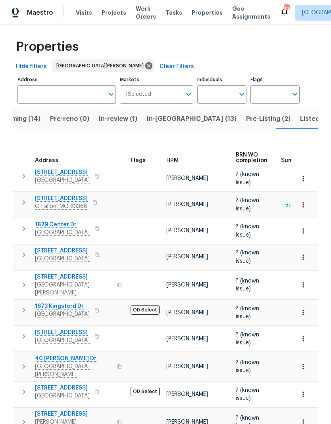
scroll to position [2, 0]
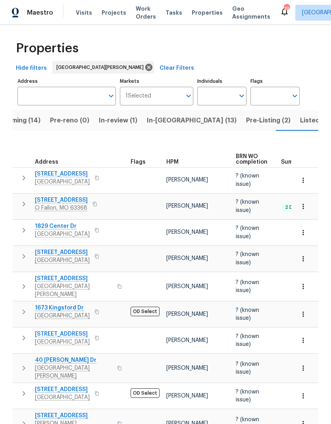
click at [51, 222] on span "1829 Center Dr" at bounding box center [62, 226] width 55 height 8
click at [200, 13] on span "Properties" at bounding box center [206, 13] width 31 height 8
click at [246, 125] on span "Pre-Listing (2)" at bounding box center [268, 120] width 44 height 11
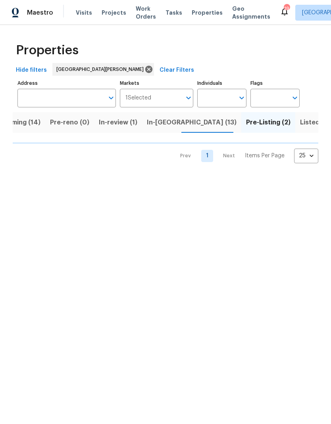
click at [176, 125] on span "In-[GEOGRAPHIC_DATA] (13)" at bounding box center [192, 122] width 90 height 11
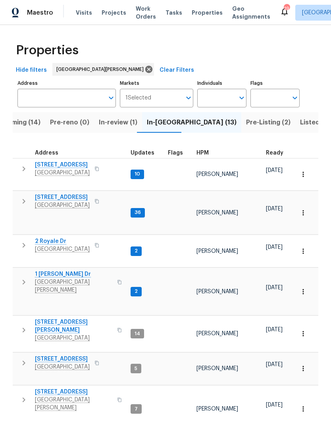
click at [74, 164] on span "2132 Ridgedale Dr" at bounding box center [62, 165] width 55 height 8
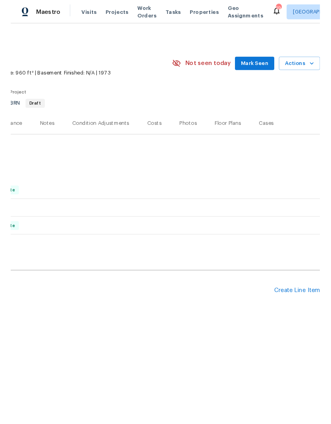
scroll to position [0, 117]
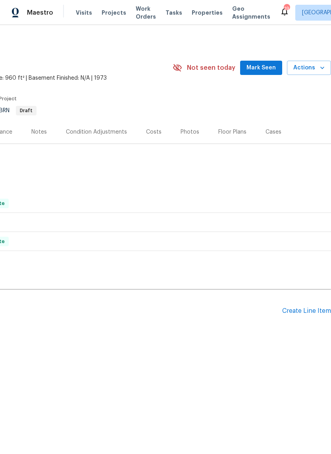
click at [304, 309] on div "Create Line Item" at bounding box center [306, 311] width 49 height 8
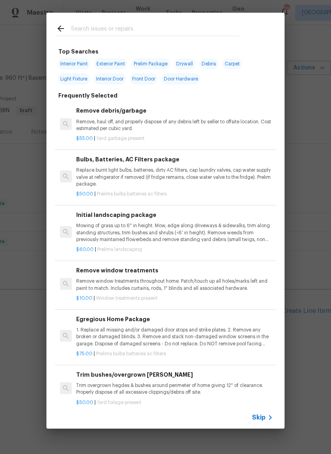
click at [145, 29] on input "text" at bounding box center [155, 30] width 168 height 12
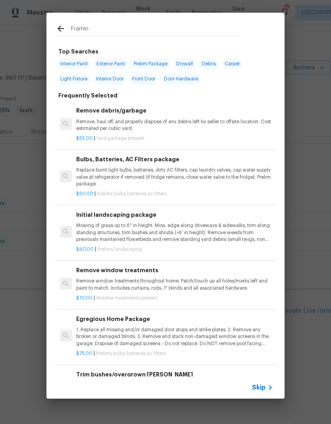
type input "Framing"
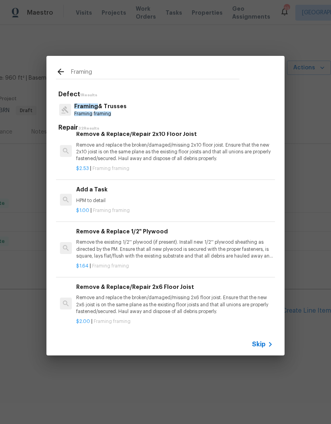
scroll to position [453, 0]
click at [97, 197] on p "HPM to detail" at bounding box center [174, 200] width 197 height 7
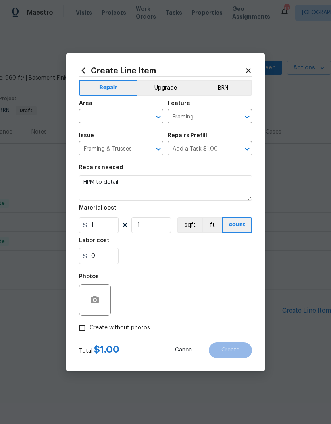
click at [157, 114] on icon "Open" at bounding box center [158, 117] width 10 height 10
type input "f"
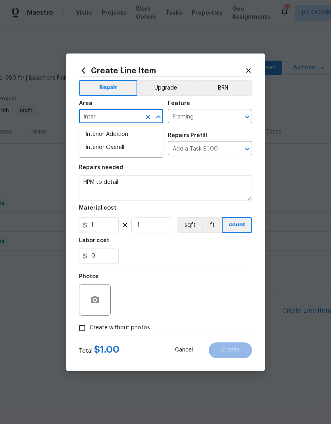
click at [122, 148] on li "Interior Overall" at bounding box center [121, 147] width 84 height 13
type input "Interior Overall"
click at [155, 227] on input "1" at bounding box center [151, 225] width 40 height 16
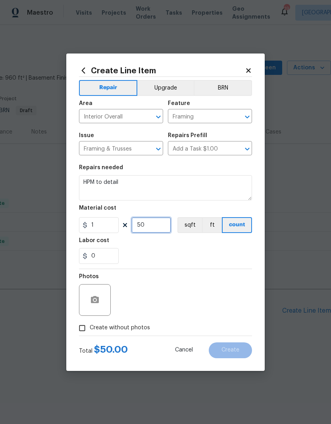
type input "50"
click at [196, 246] on div "Labor cost" at bounding box center [165, 243] width 173 height 10
click at [102, 303] on button "button" at bounding box center [94, 299] width 19 height 19
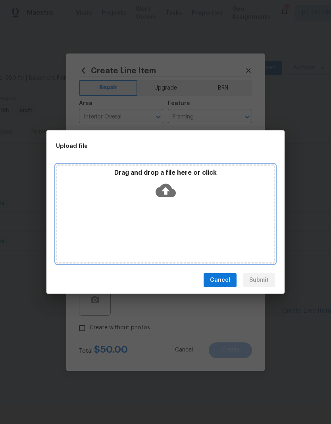
click at [184, 211] on div "Drag and drop a file here or click" at bounding box center [165, 213] width 219 height 99
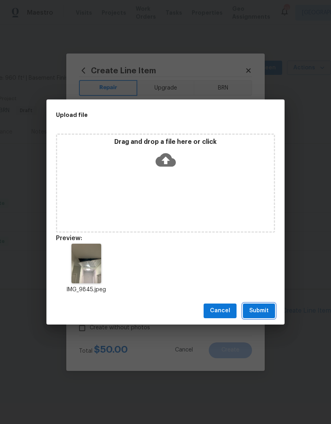
click at [267, 305] on button "Submit" at bounding box center [259, 311] width 32 height 15
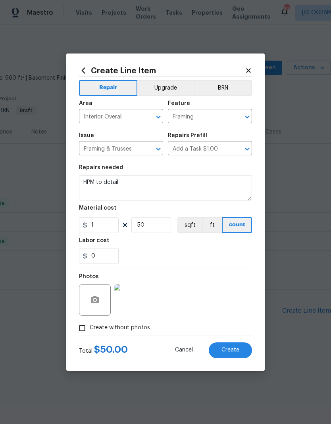
click at [240, 350] on button "Create" at bounding box center [229, 350] width 43 height 16
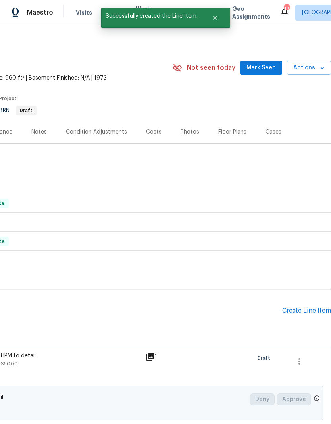
click at [308, 310] on div "Create Line Item" at bounding box center [306, 311] width 49 height 8
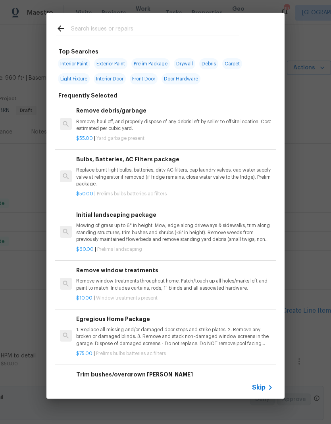
click at [210, 29] on input "text" at bounding box center [155, 30] width 168 height 12
click at [302, 131] on div "Top Searches Interior Paint Exterior Paint Prelim Package Drywall Debris Carpet…" at bounding box center [165, 205] width 331 height 411
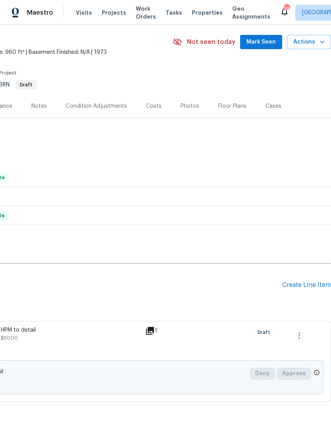
scroll to position [26, 117]
click at [308, 288] on div "Create Line Item" at bounding box center [306, 285] width 49 height 8
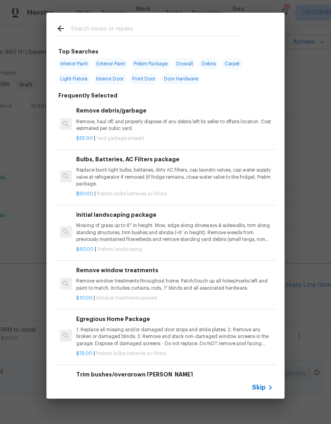
click at [53, 25] on div at bounding box center [147, 28] width 202 height 31
click at [57, 27] on icon at bounding box center [61, 29] width 10 height 10
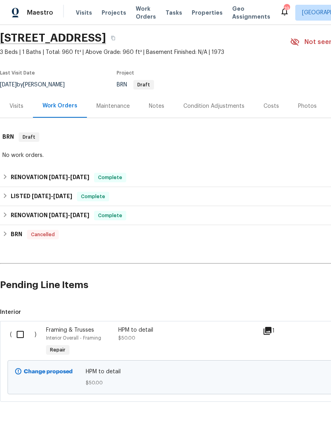
scroll to position [26, 0]
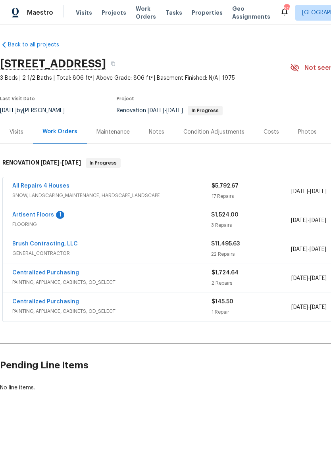
click at [272, 123] on div "Costs" at bounding box center [271, 131] width 34 height 23
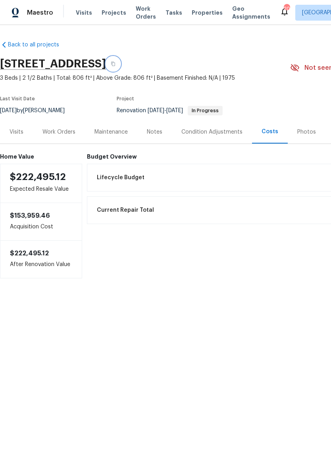
click at [115, 65] on icon "button" at bounding box center [113, 63] width 5 height 5
